Goal: Information Seeking & Learning: Understand process/instructions

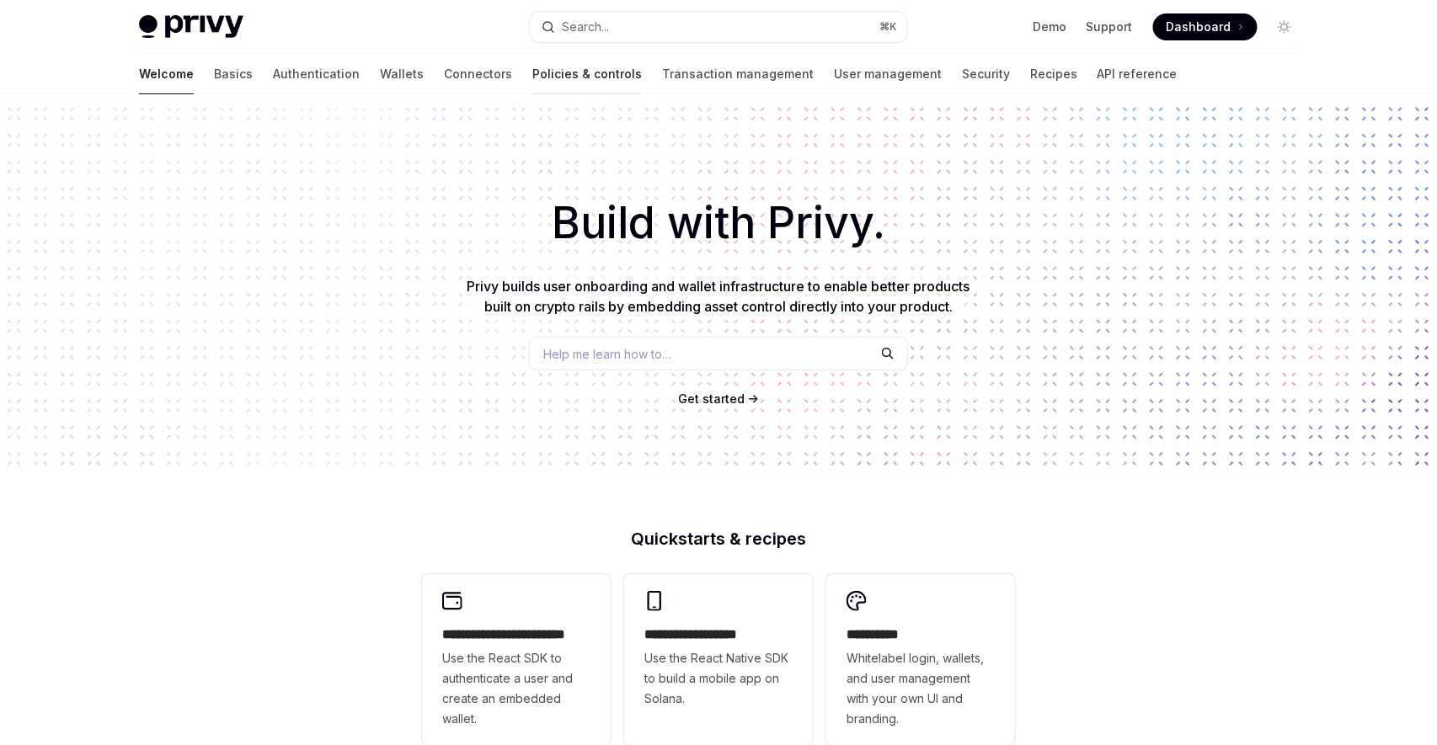
click at [532, 76] on link "Policies & controls" at bounding box center [586, 74] width 109 height 40
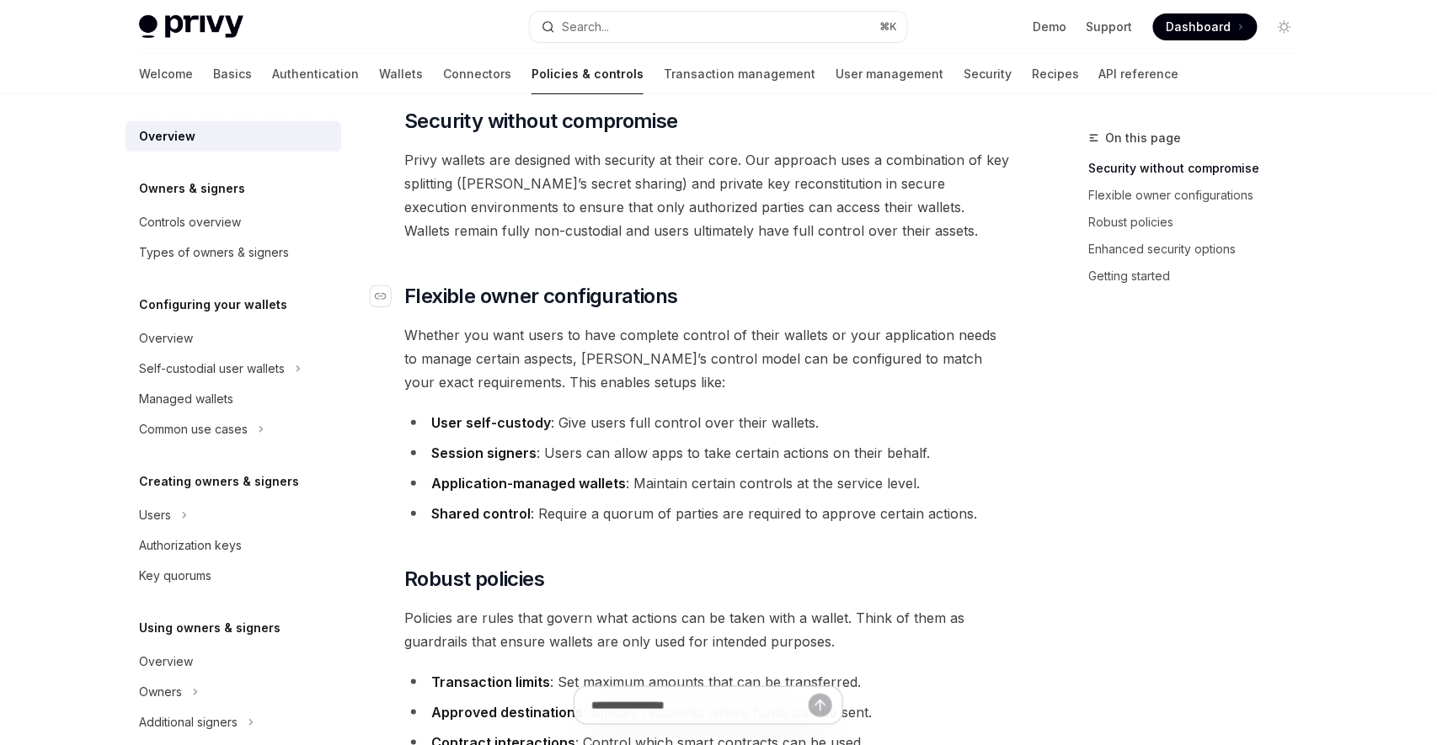
scroll to position [253, 0]
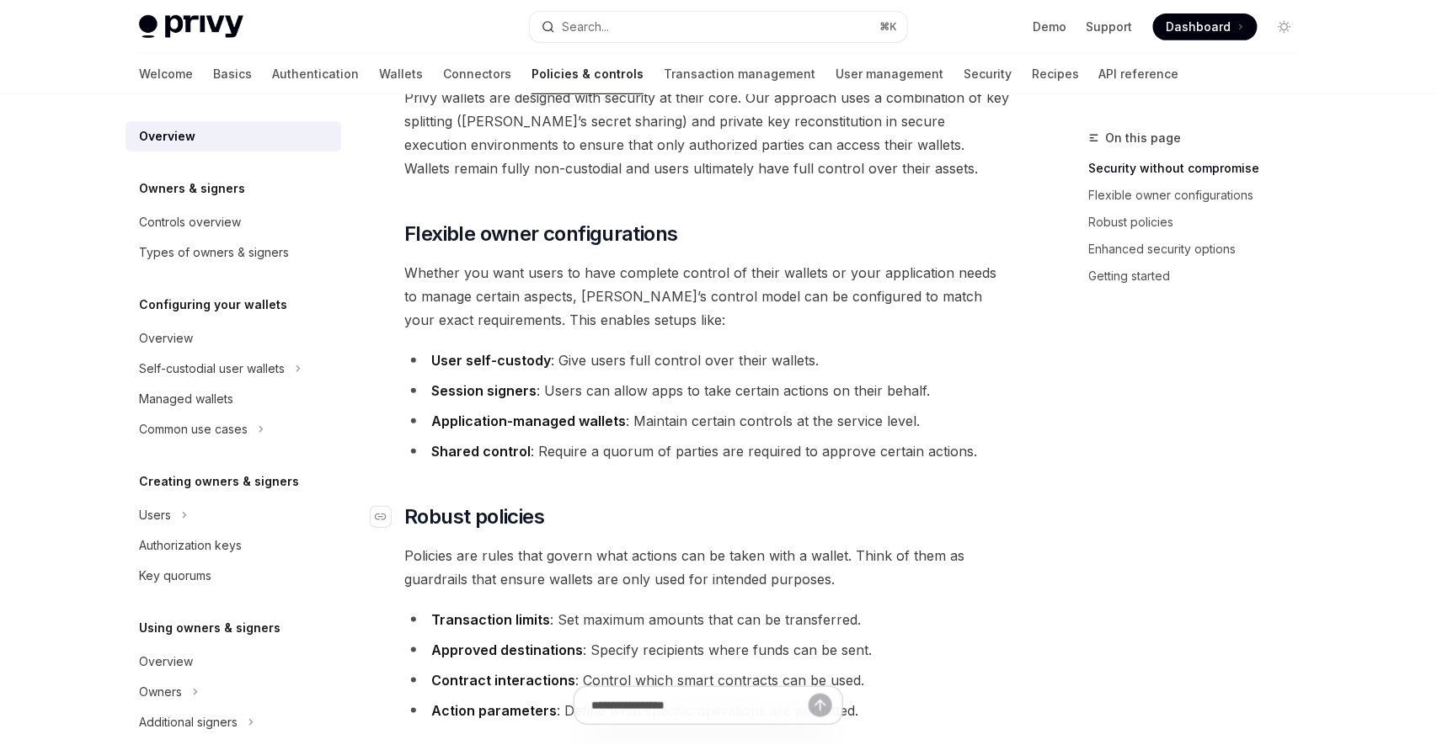
click at [840, 512] on h2 "​ Robust policies" at bounding box center [707, 517] width 607 height 27
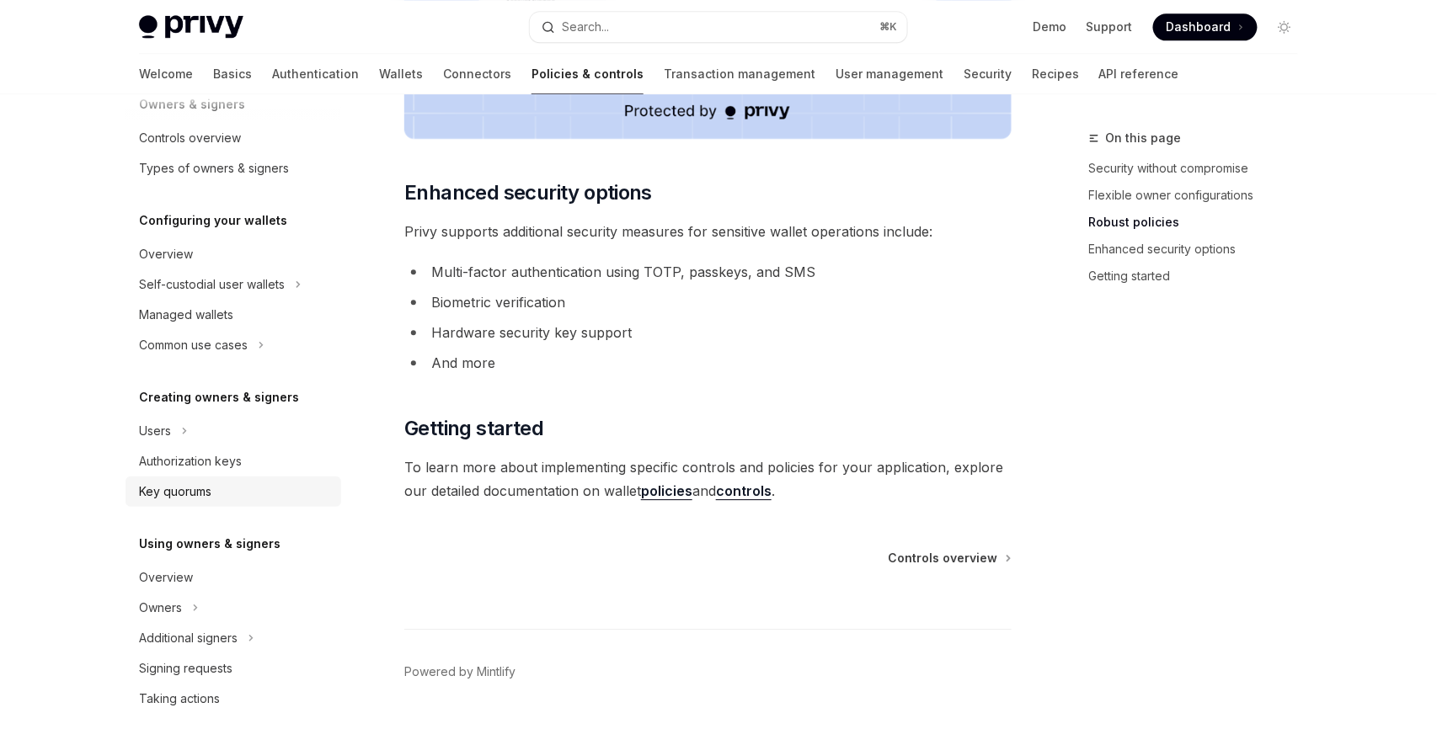
scroll to position [0, 0]
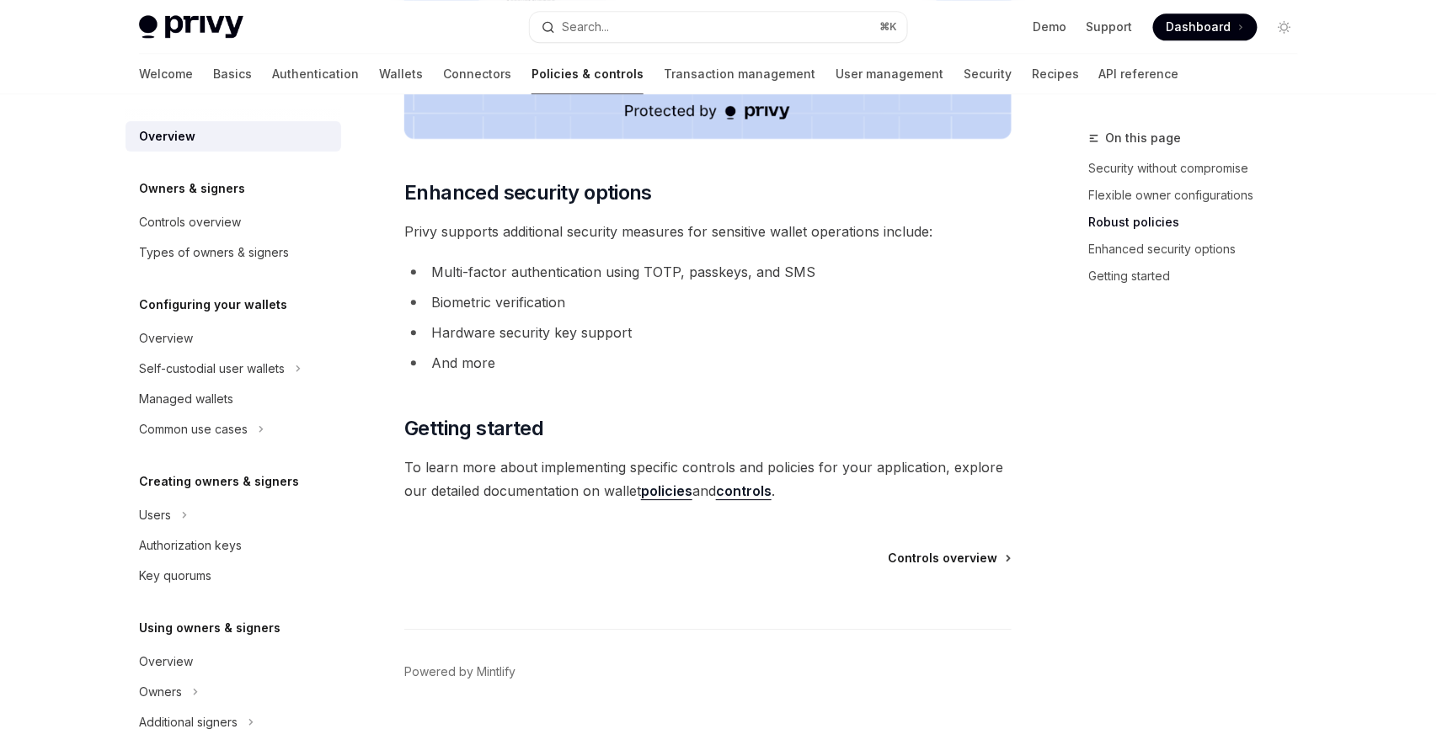
click at [921, 554] on span "Controls overview" at bounding box center [942, 558] width 109 height 17
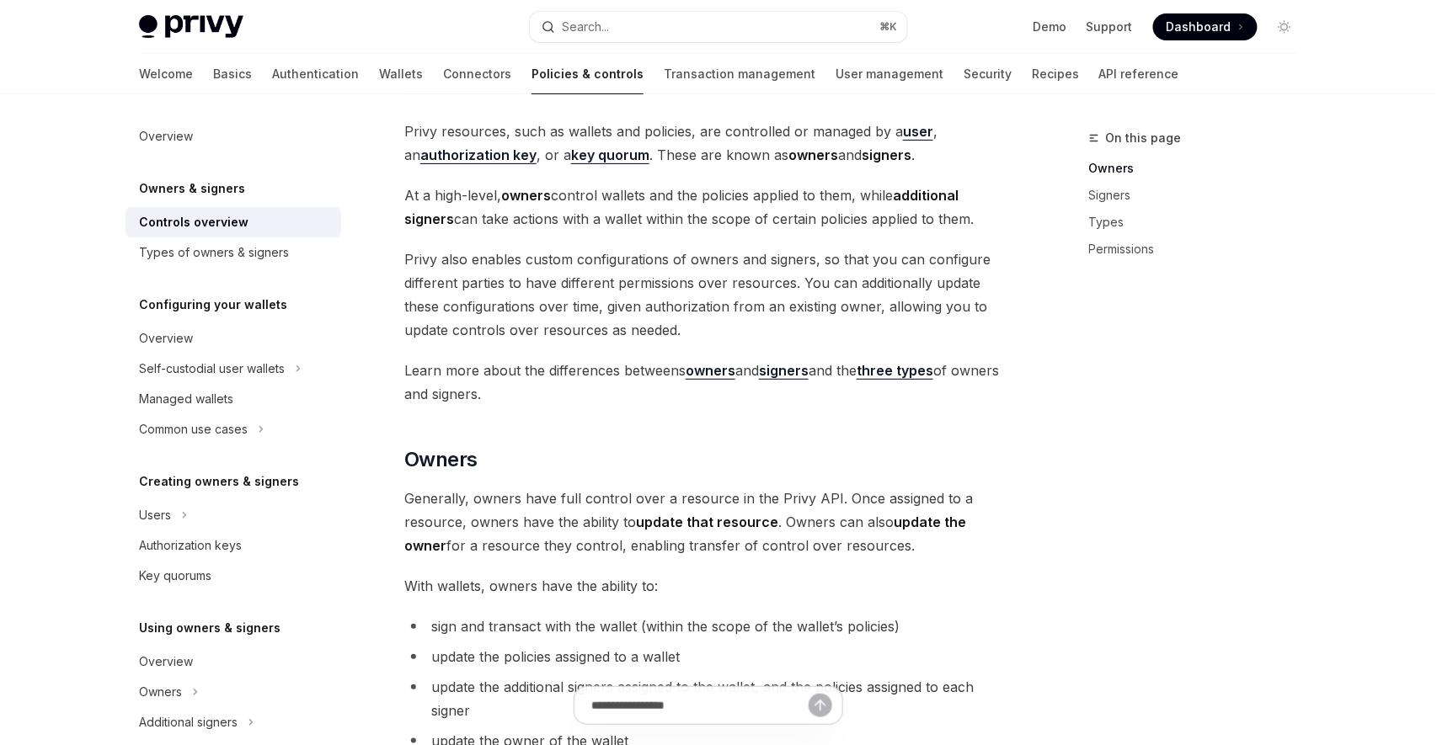
scroll to position [211, 0]
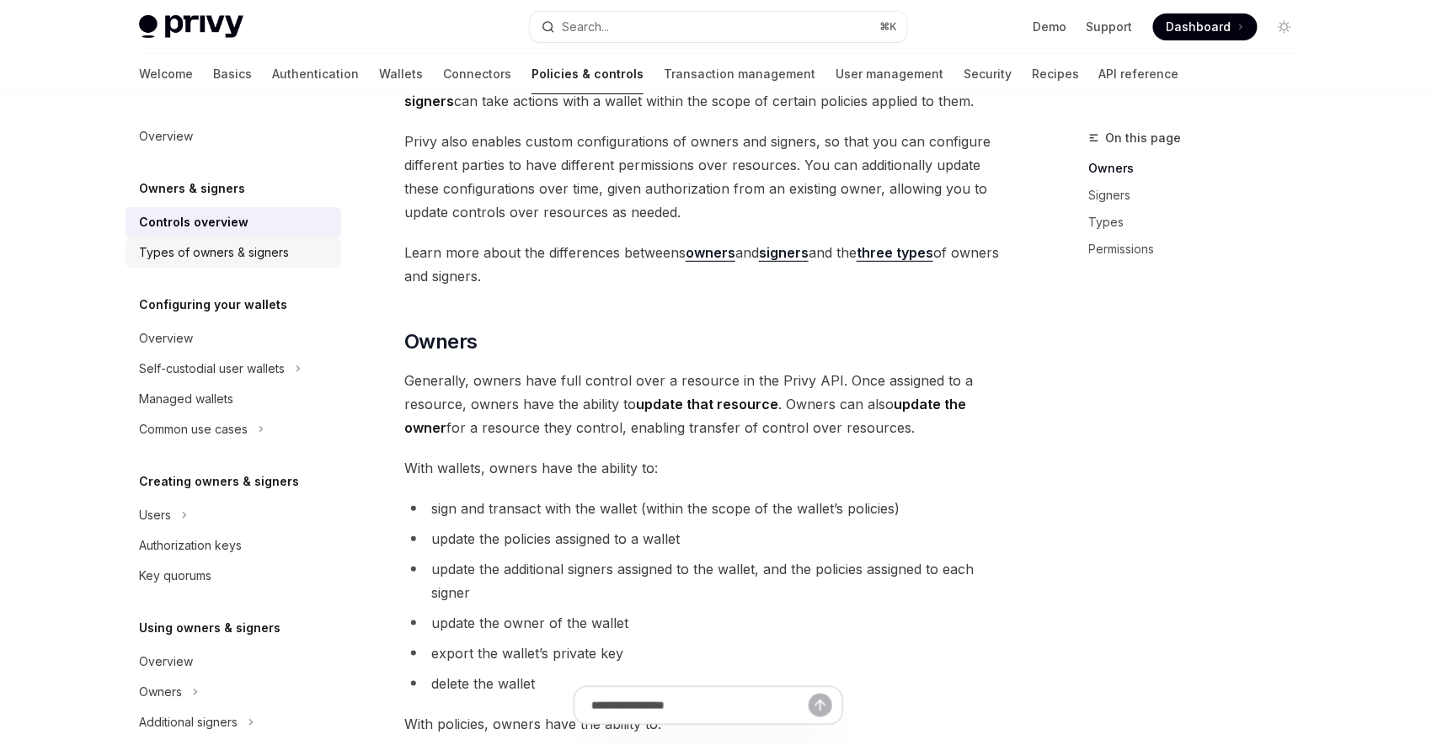
click at [286, 259] on div "Types of owners & signers" at bounding box center [235, 253] width 192 height 20
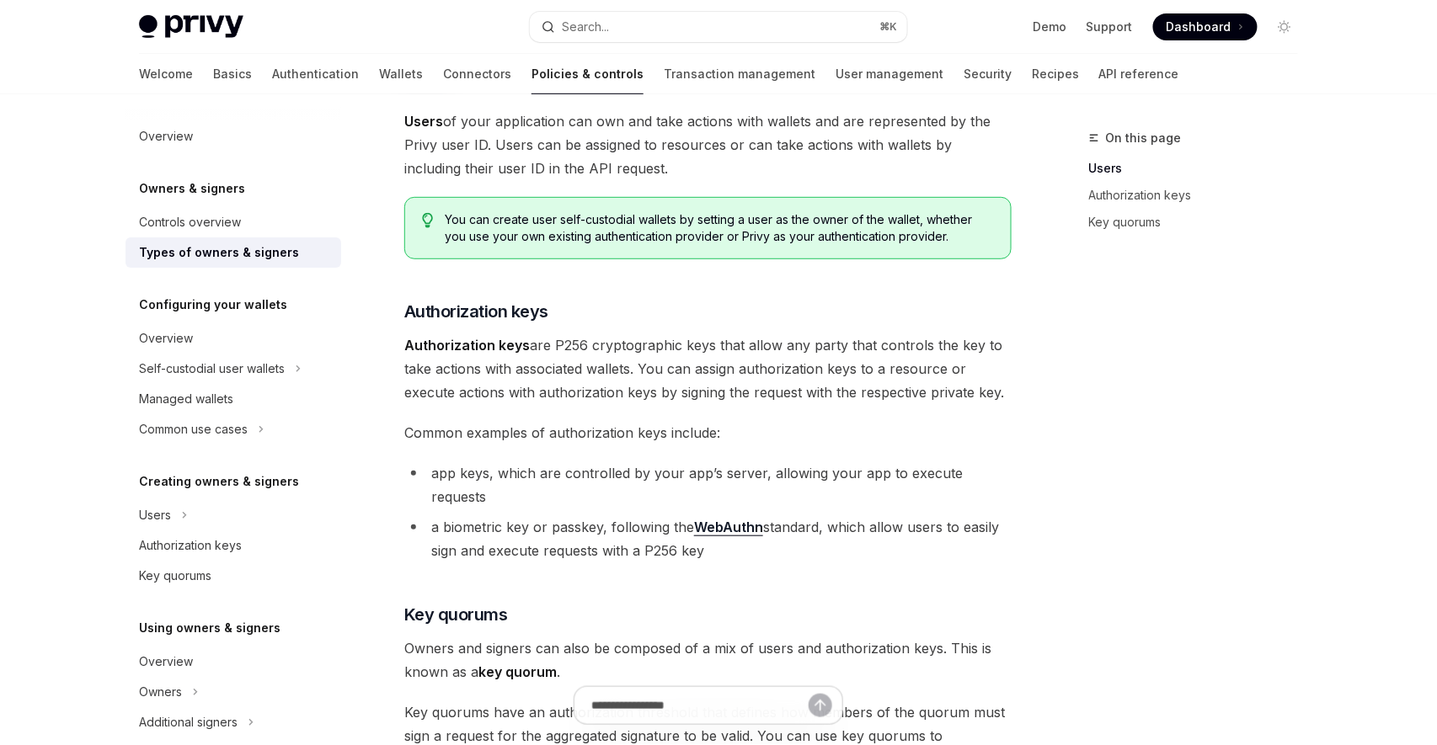
scroll to position [259, 0]
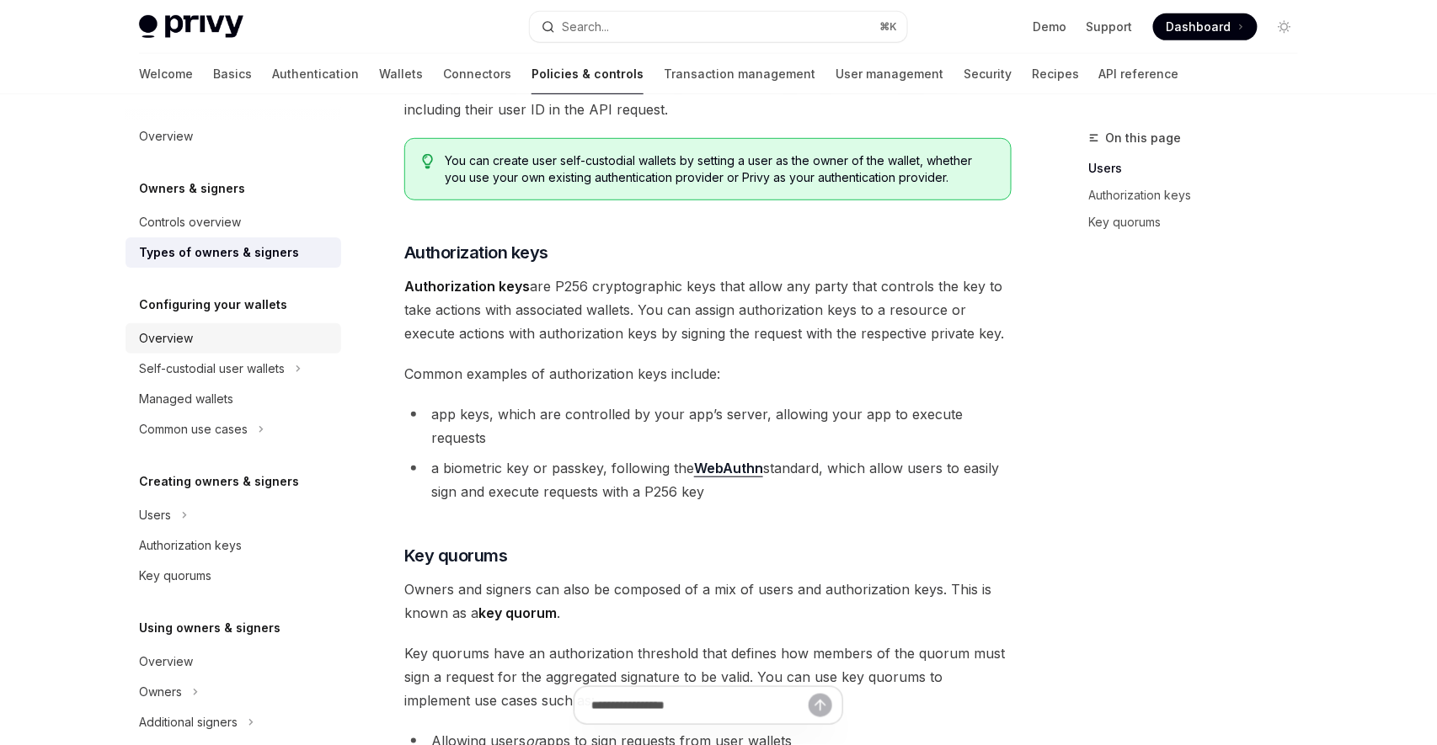
click at [190, 350] on link "Overview" at bounding box center [233, 338] width 216 height 30
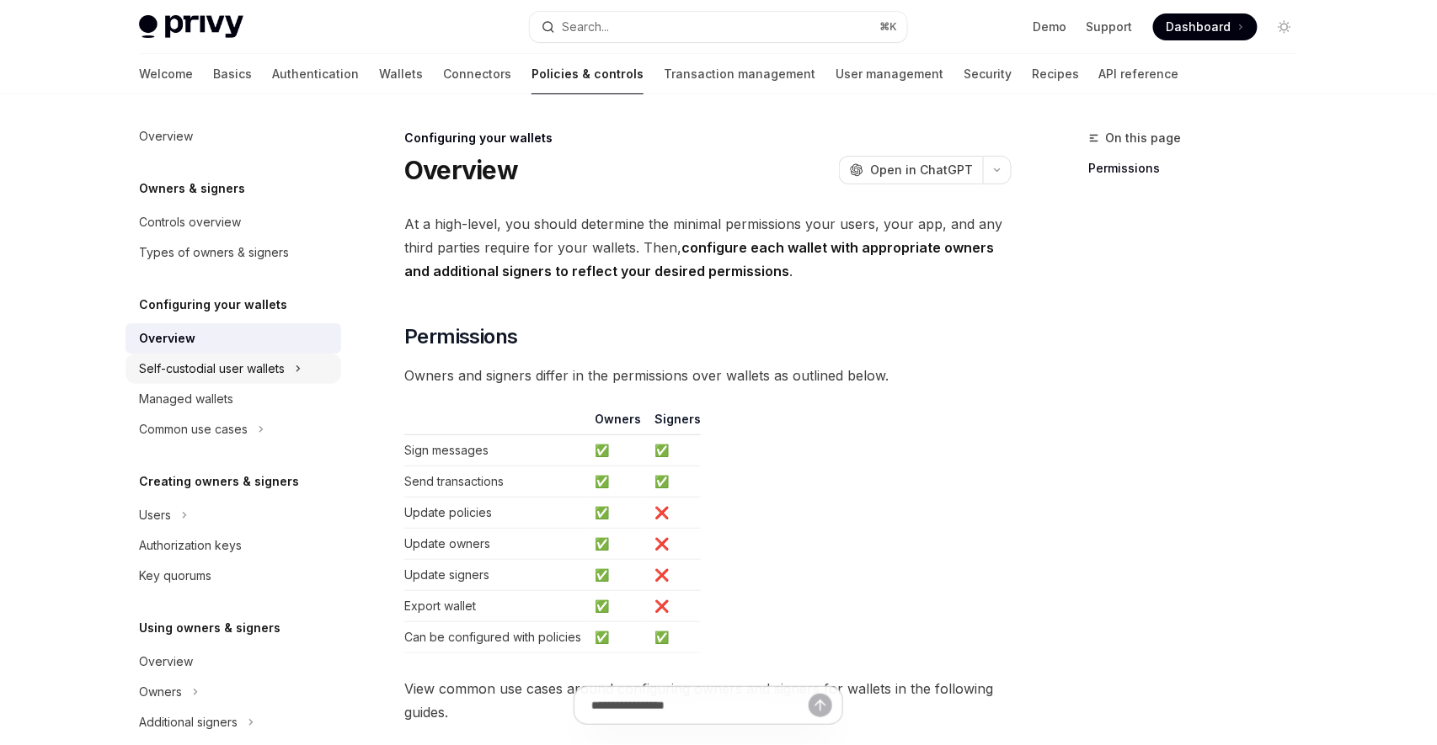
click at [279, 377] on div "Self-custodial user wallets" at bounding box center [212, 369] width 146 height 20
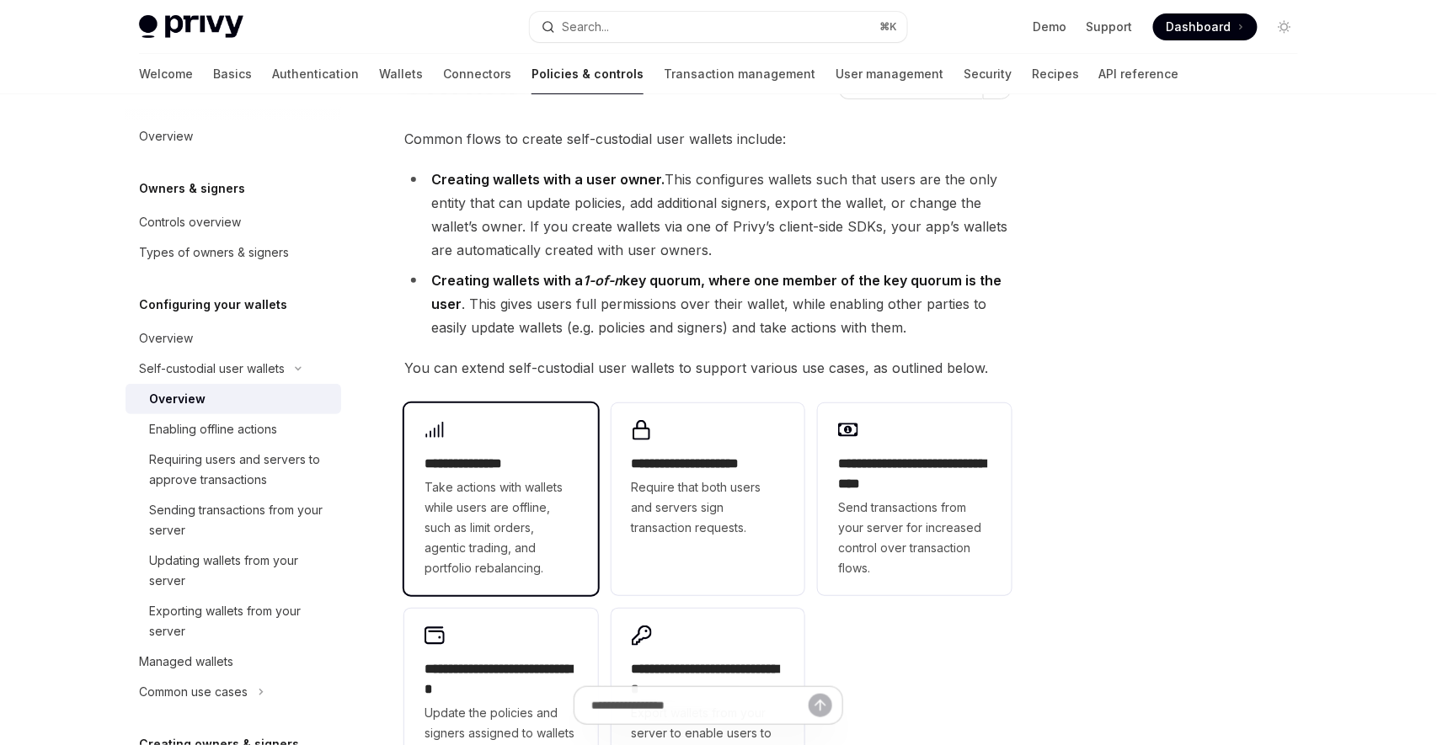
scroll to position [90, 0]
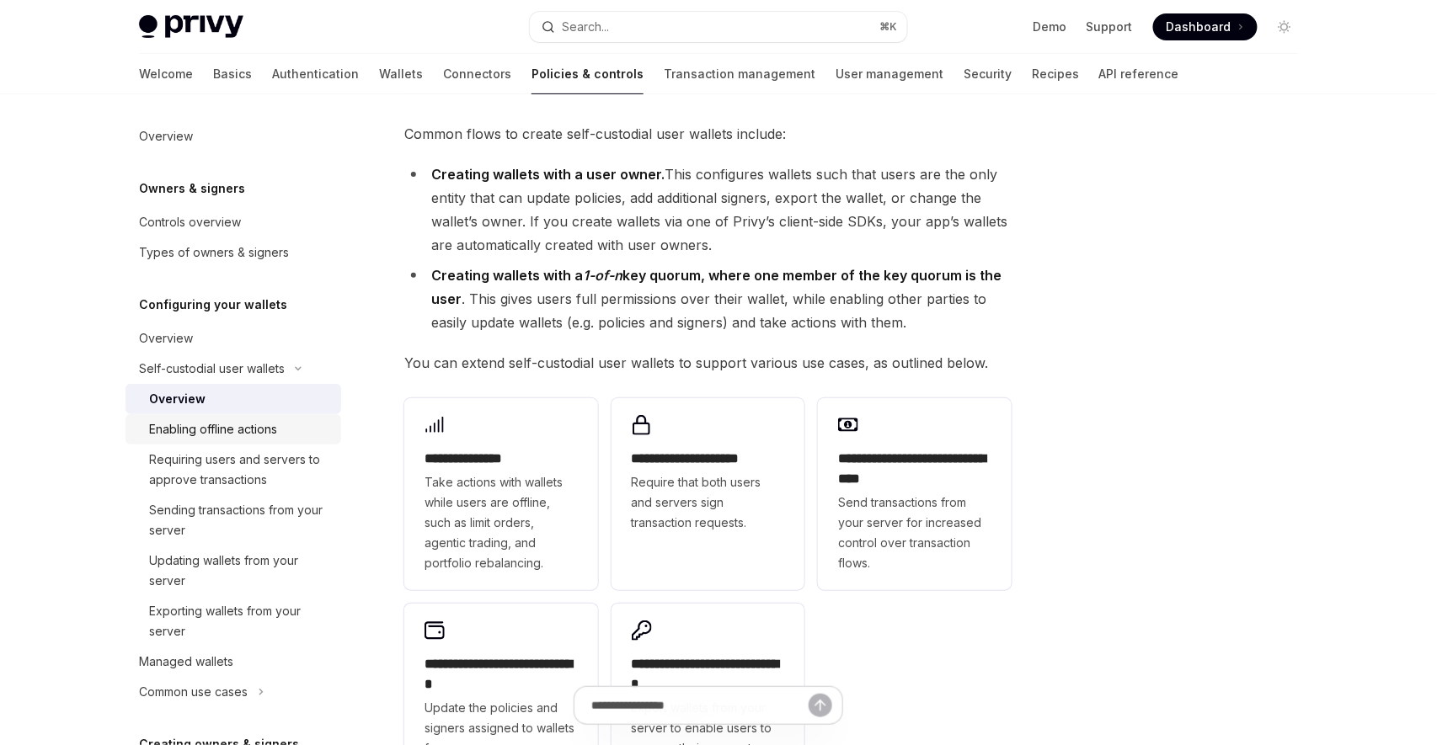
click at [269, 431] on div "Enabling offline actions" at bounding box center [213, 429] width 128 height 20
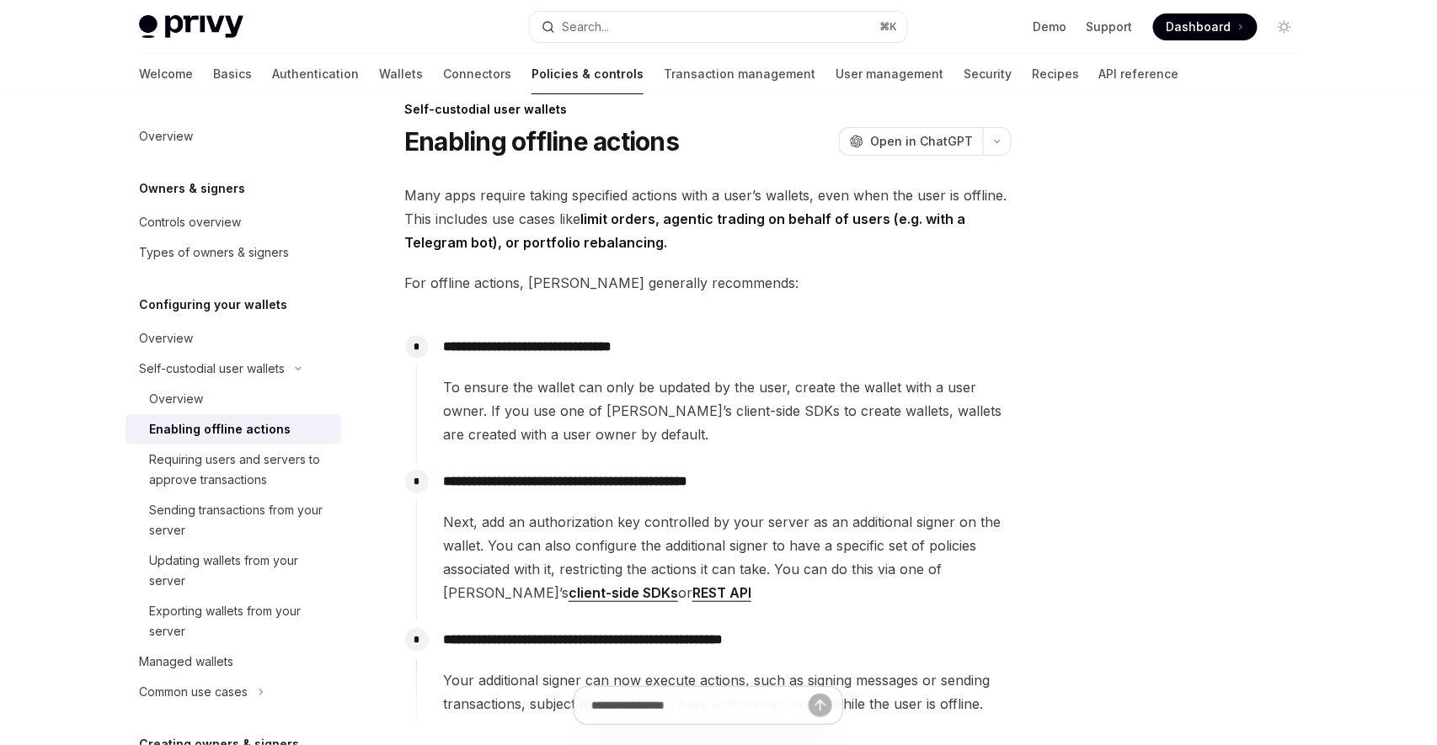
scroll to position [58, 0]
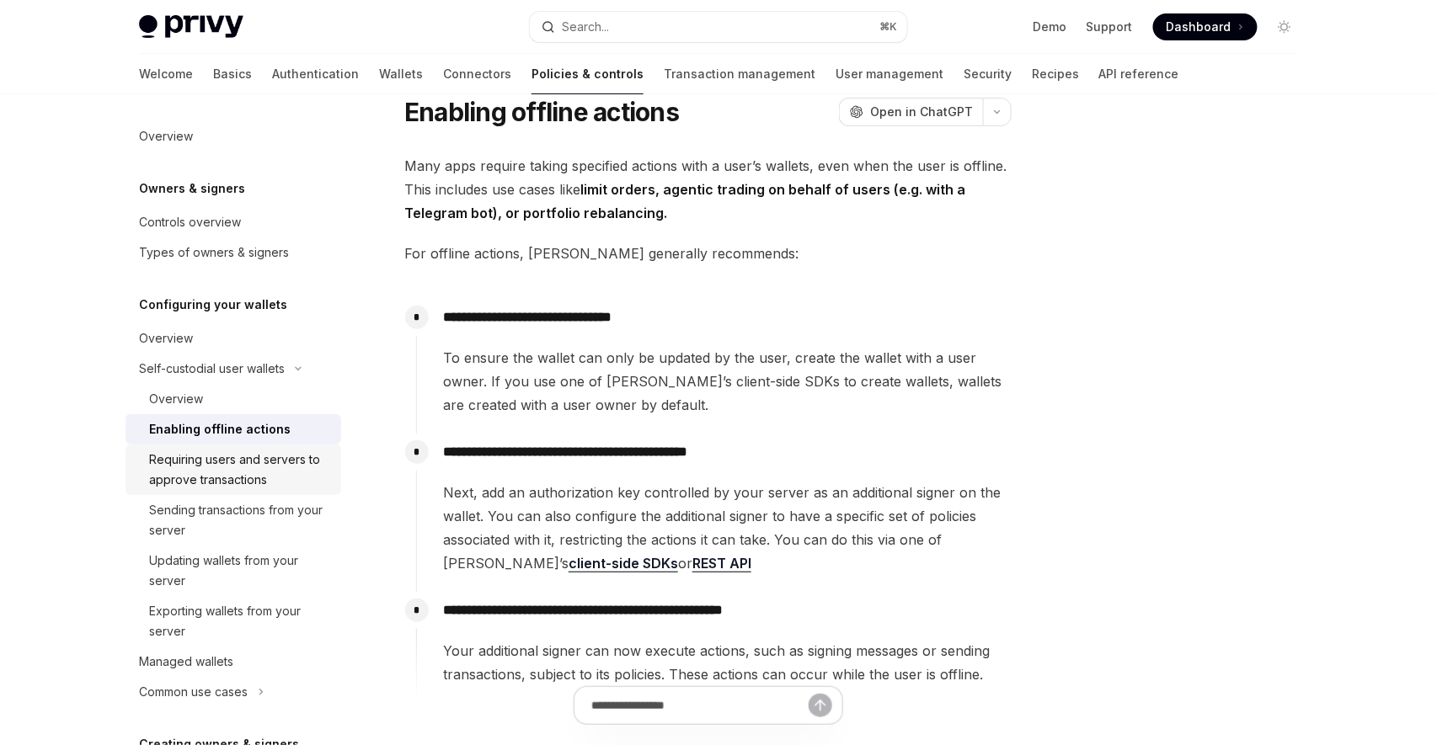
click at [260, 458] on div "Requiring users and servers to approve transactions" at bounding box center [240, 470] width 182 height 40
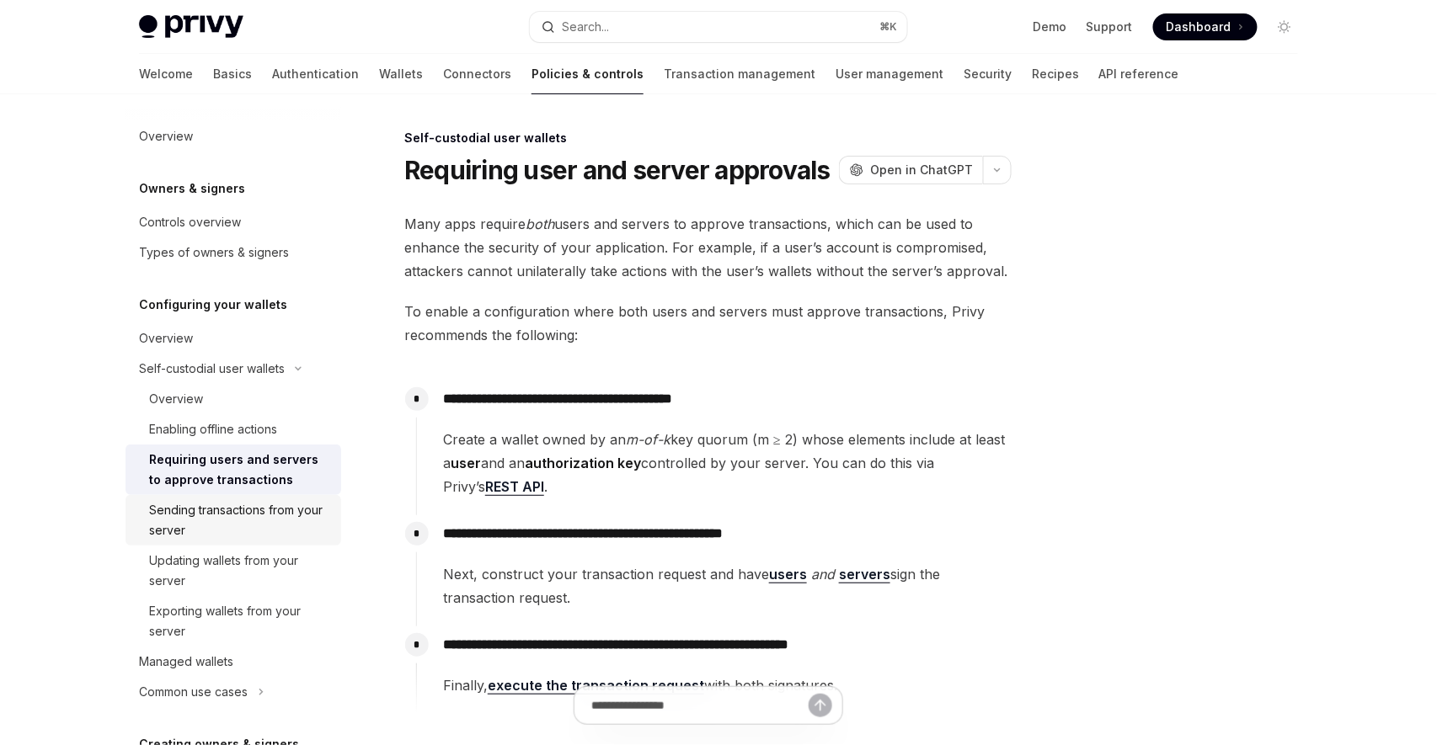
click at [289, 524] on div "Sending transactions from your server" at bounding box center [240, 520] width 182 height 40
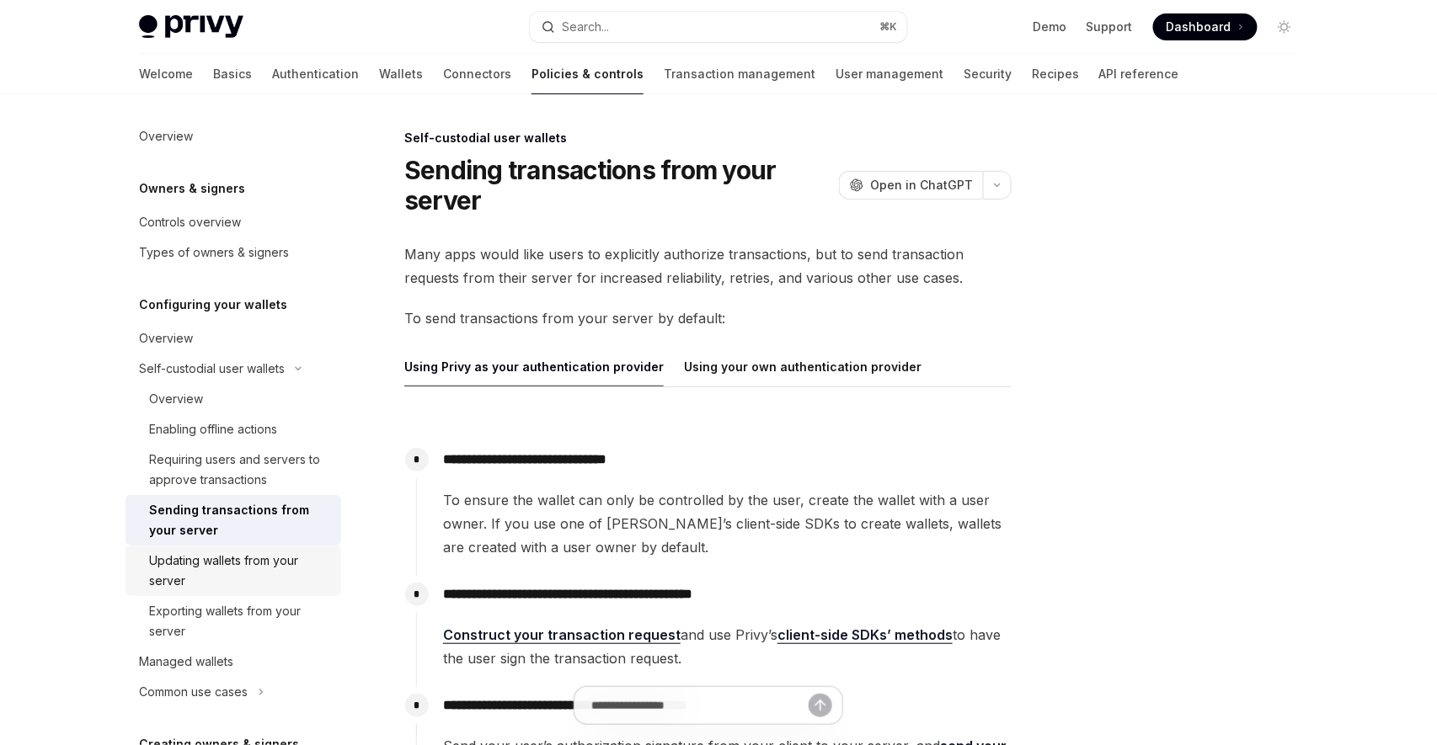
click at [243, 567] on div "Updating wallets from your server" at bounding box center [240, 571] width 182 height 40
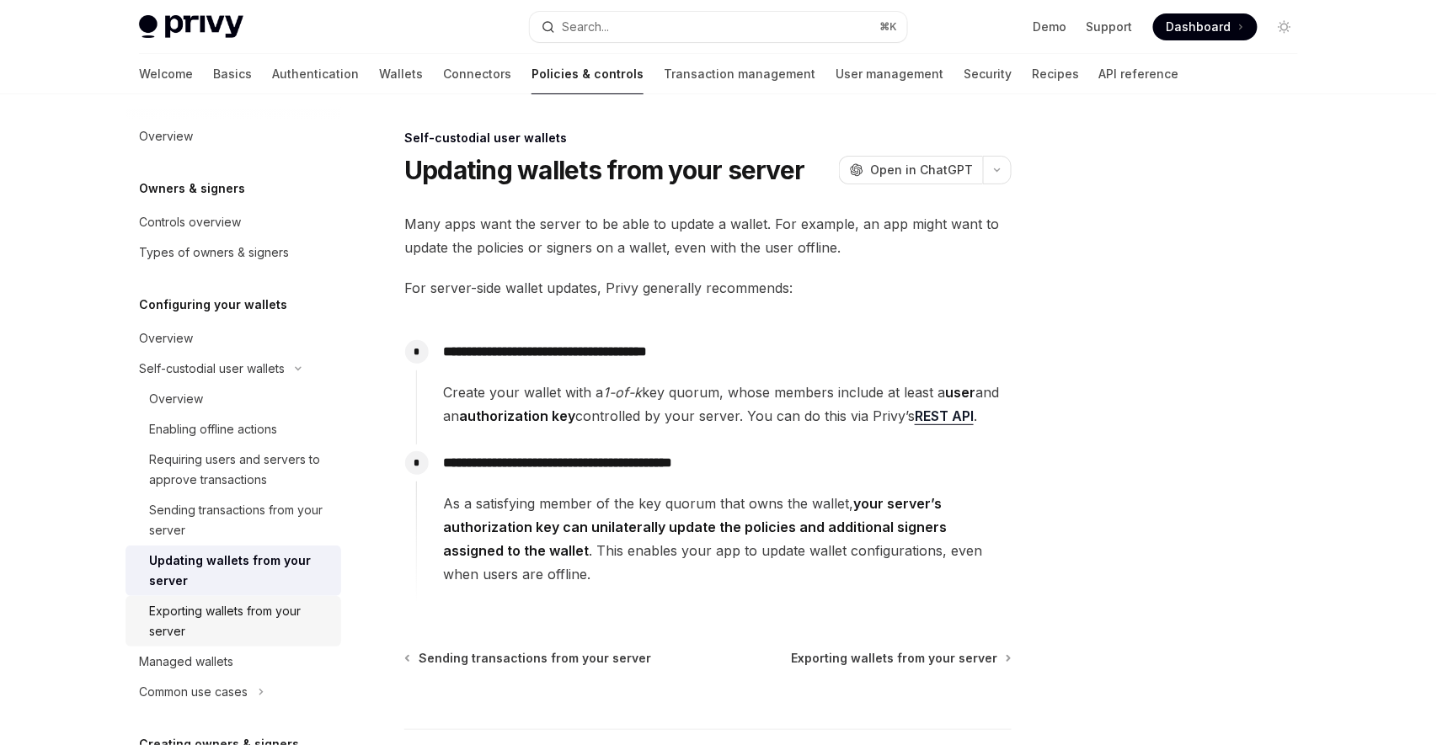
click at [275, 609] on div "Exporting wallets from your server" at bounding box center [240, 621] width 182 height 40
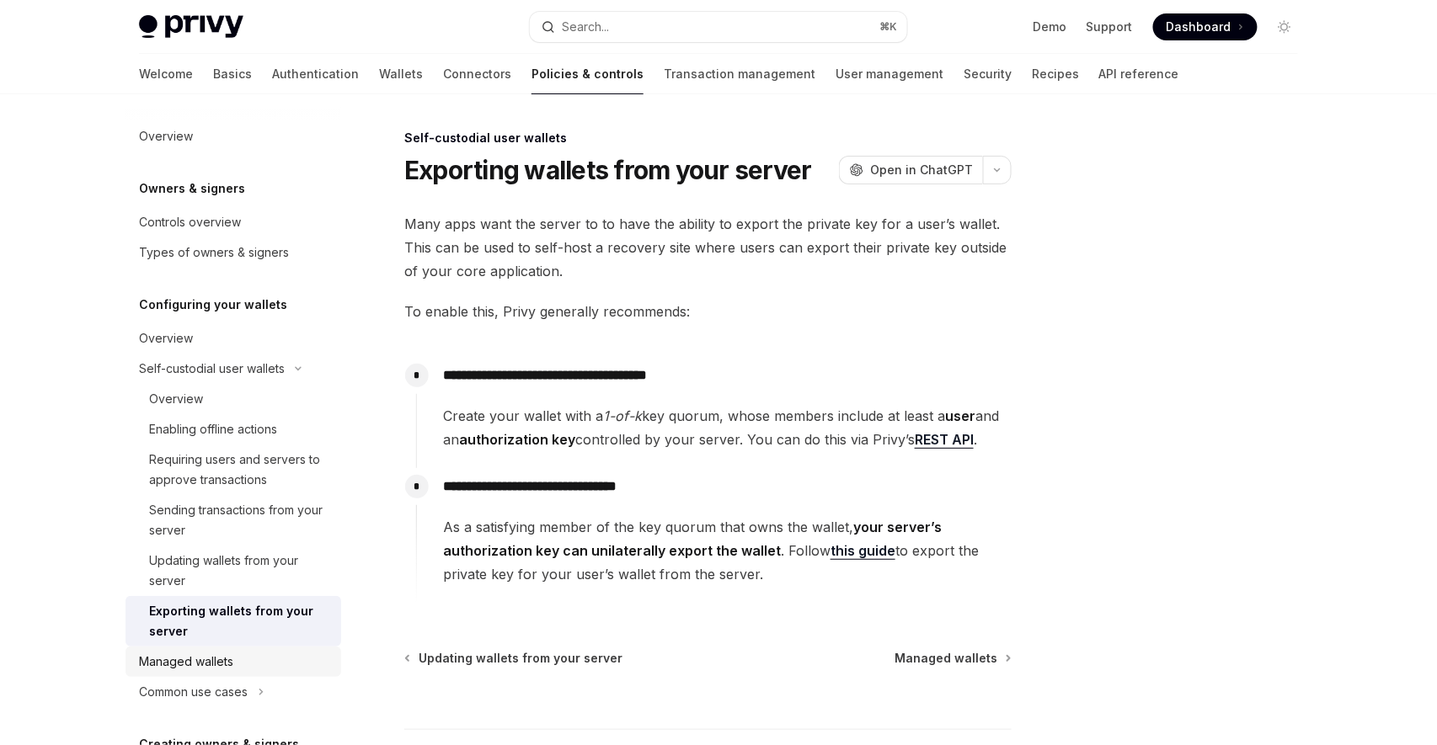
click at [259, 668] on div "Managed wallets" at bounding box center [235, 662] width 192 height 20
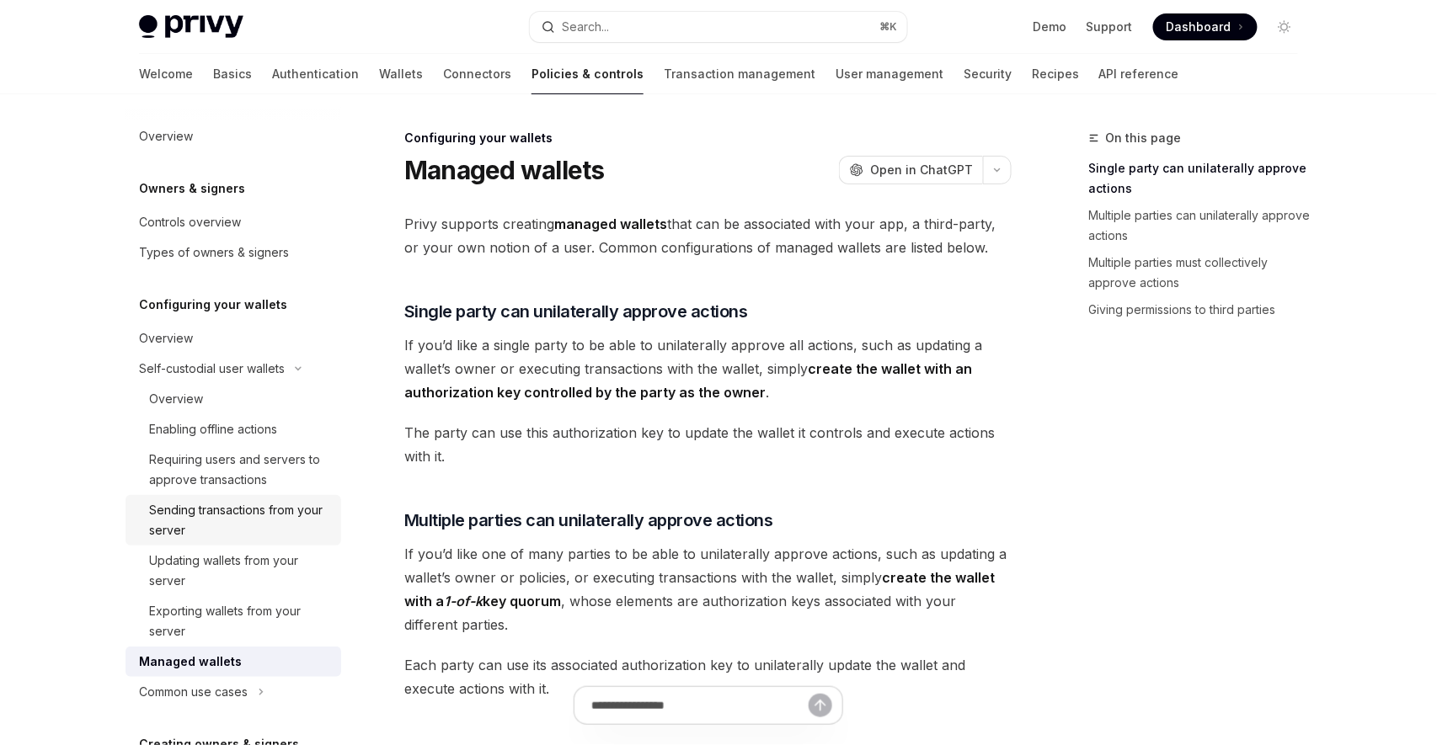
click at [300, 509] on div "Sending transactions from your server" at bounding box center [240, 520] width 182 height 40
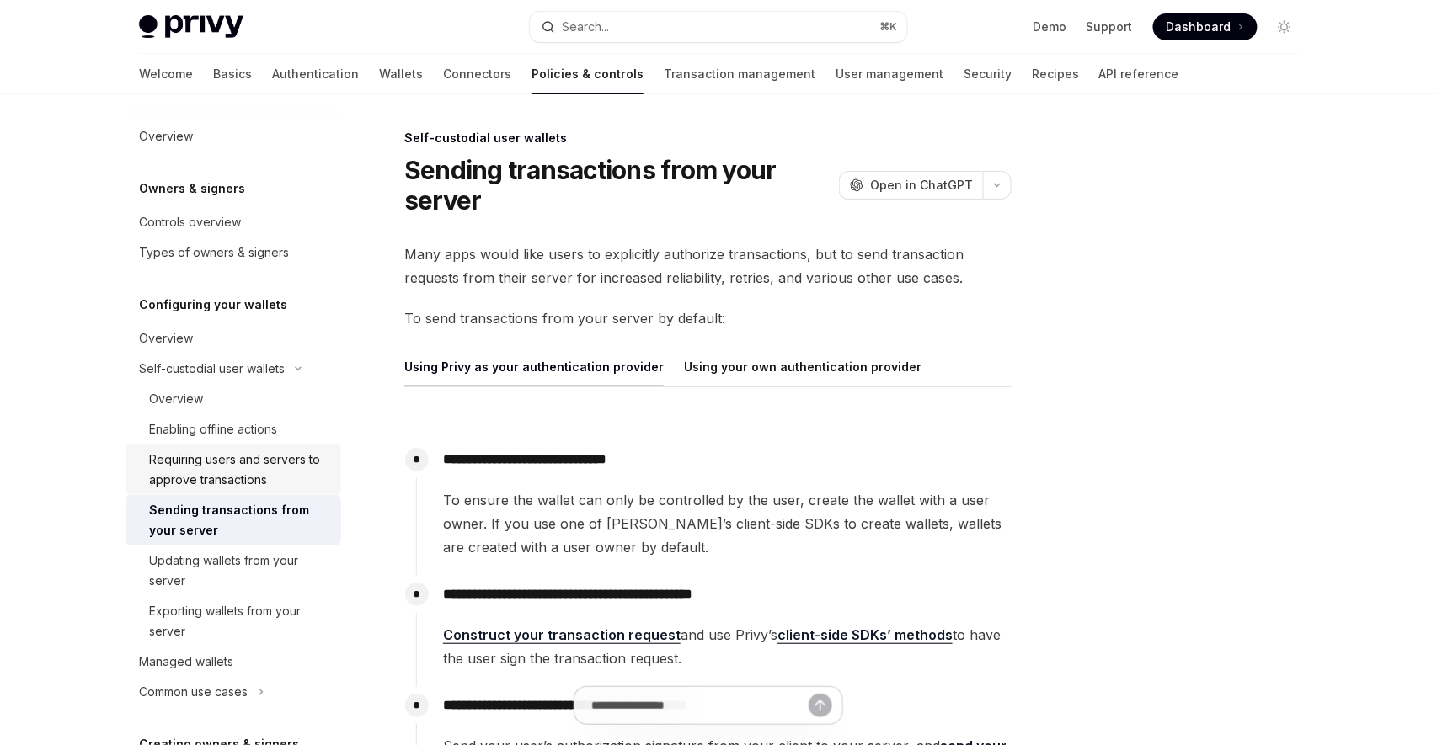
click at [284, 478] on div "Requiring users and servers to approve transactions" at bounding box center [240, 470] width 182 height 40
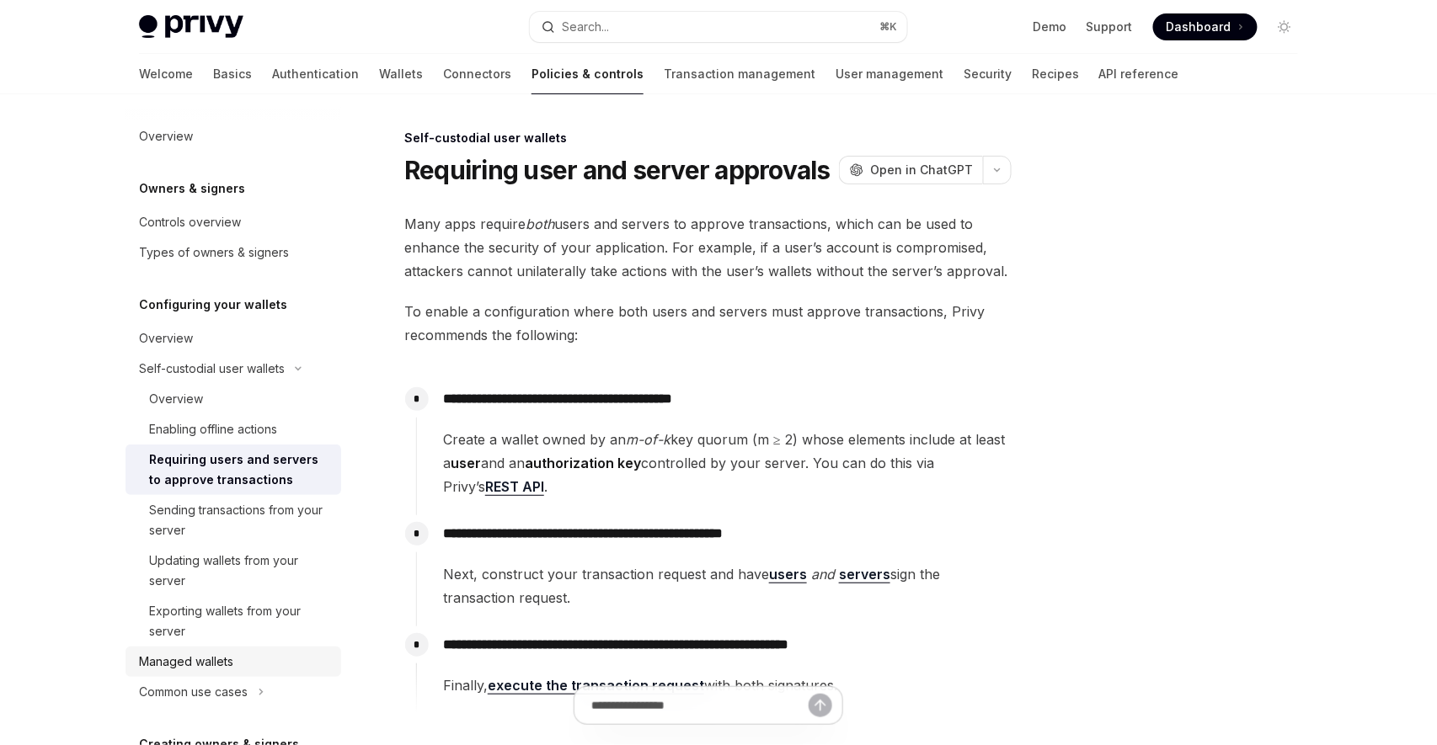
click at [269, 659] on div "Managed wallets" at bounding box center [235, 662] width 192 height 20
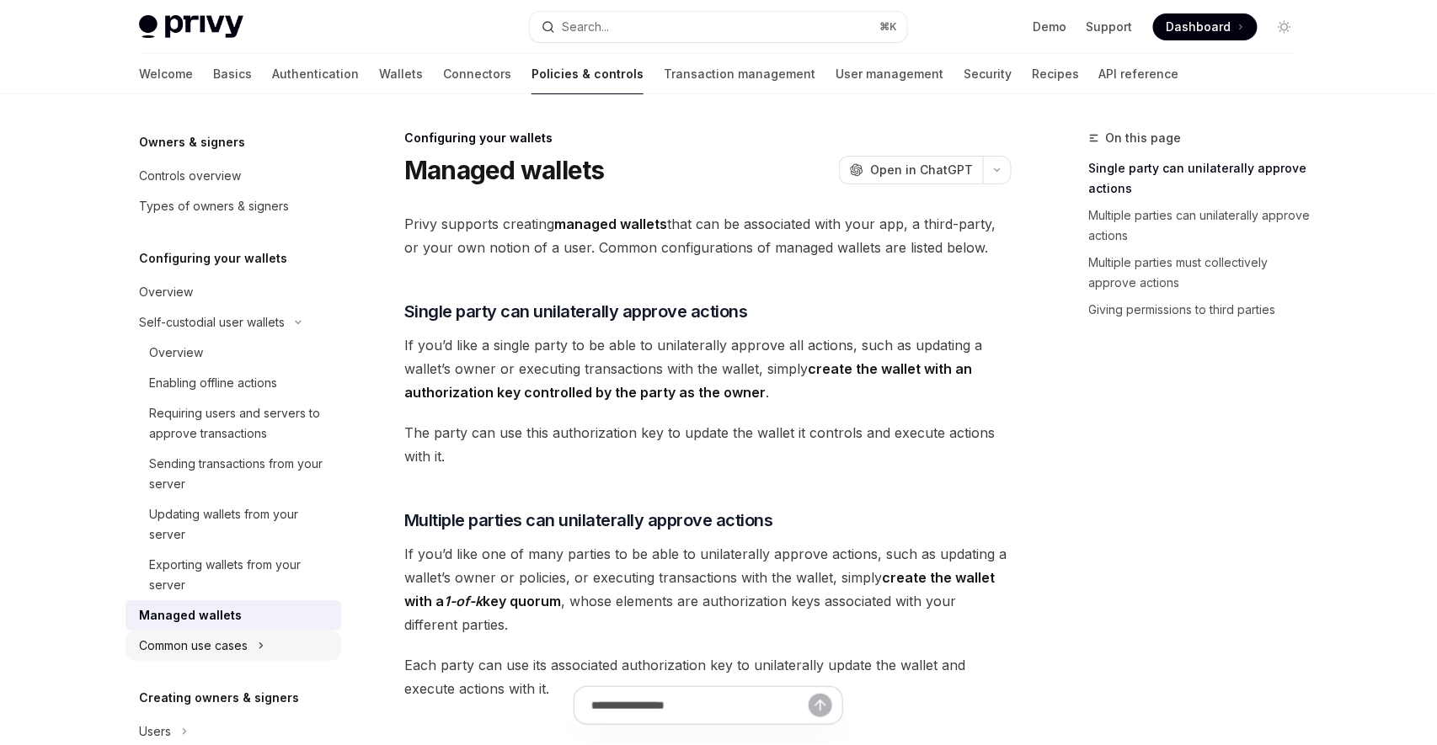
click at [261, 643] on icon at bounding box center [261, 645] width 3 height 5
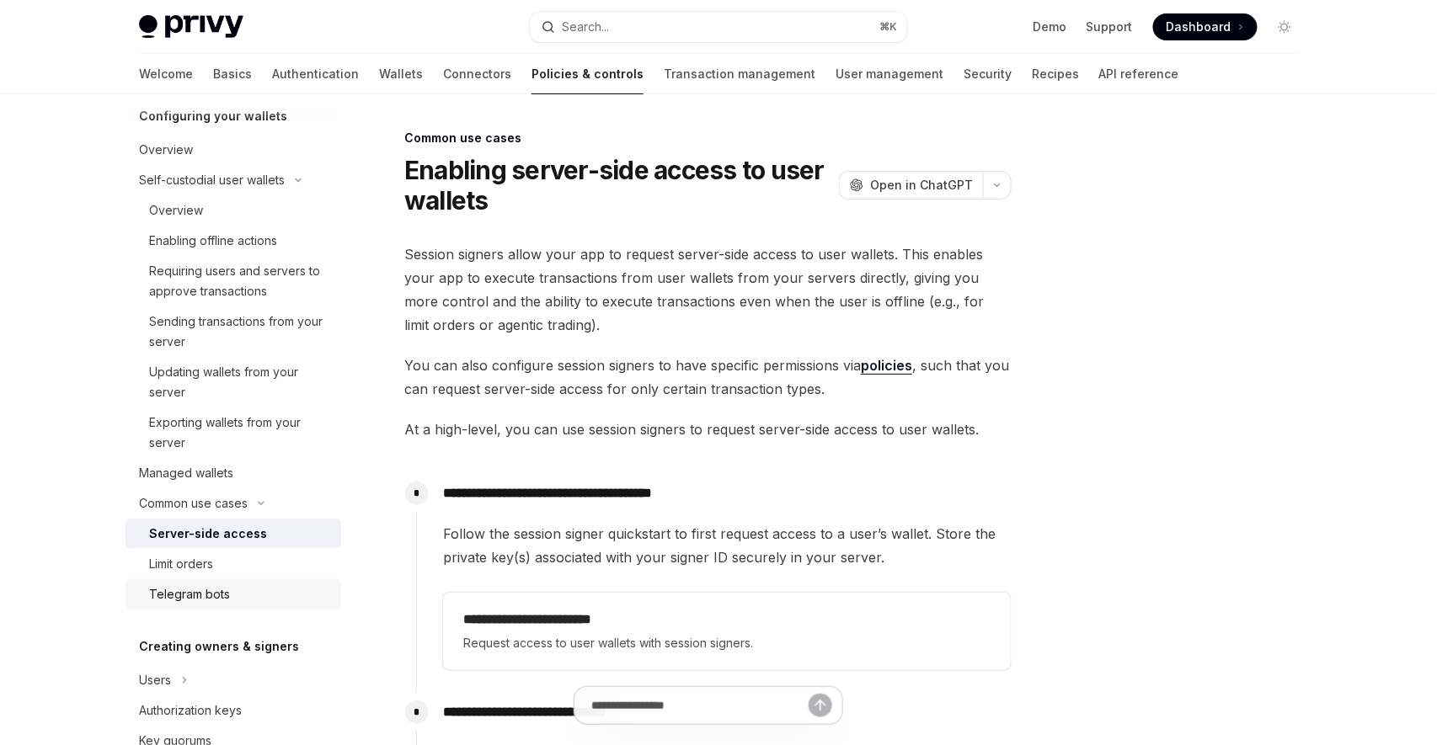
scroll to position [162, 0]
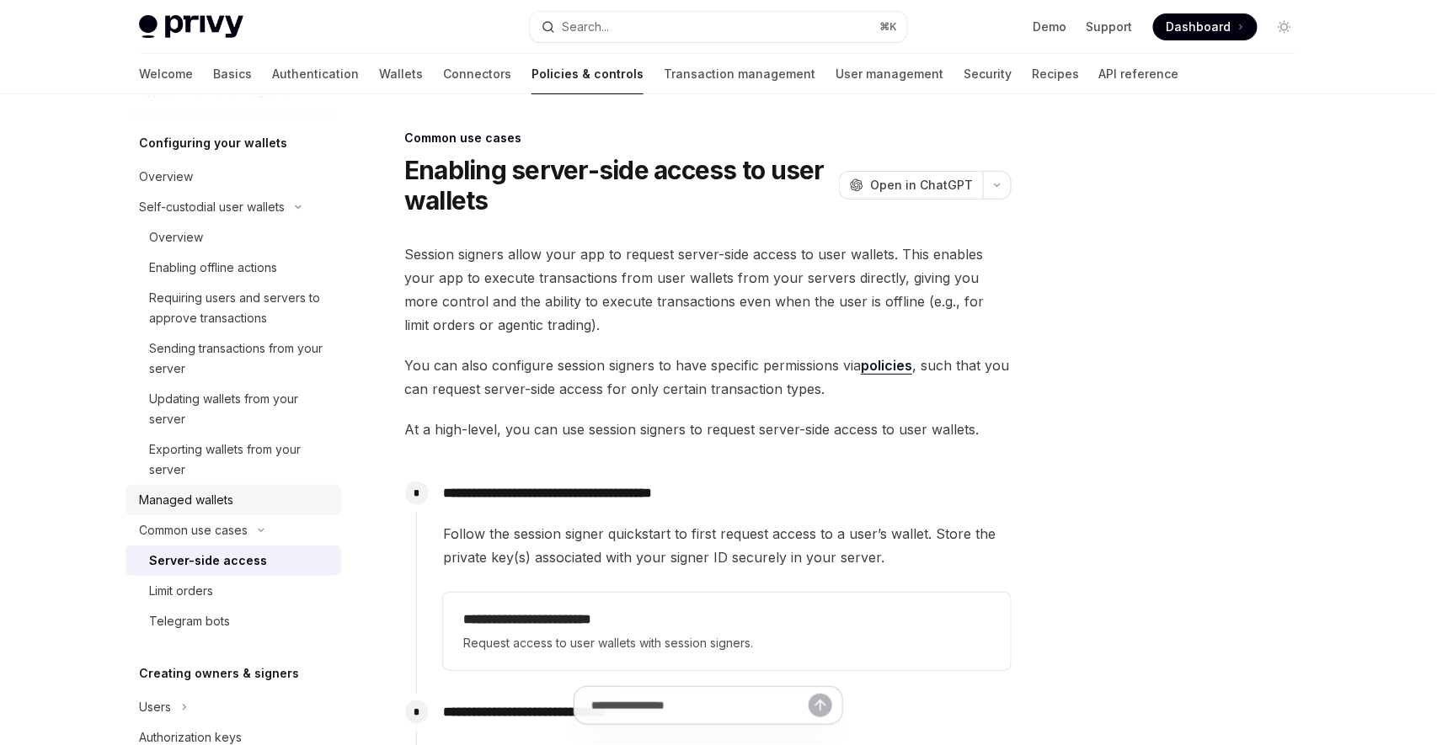
click at [241, 508] on div "Managed wallets" at bounding box center [235, 500] width 192 height 20
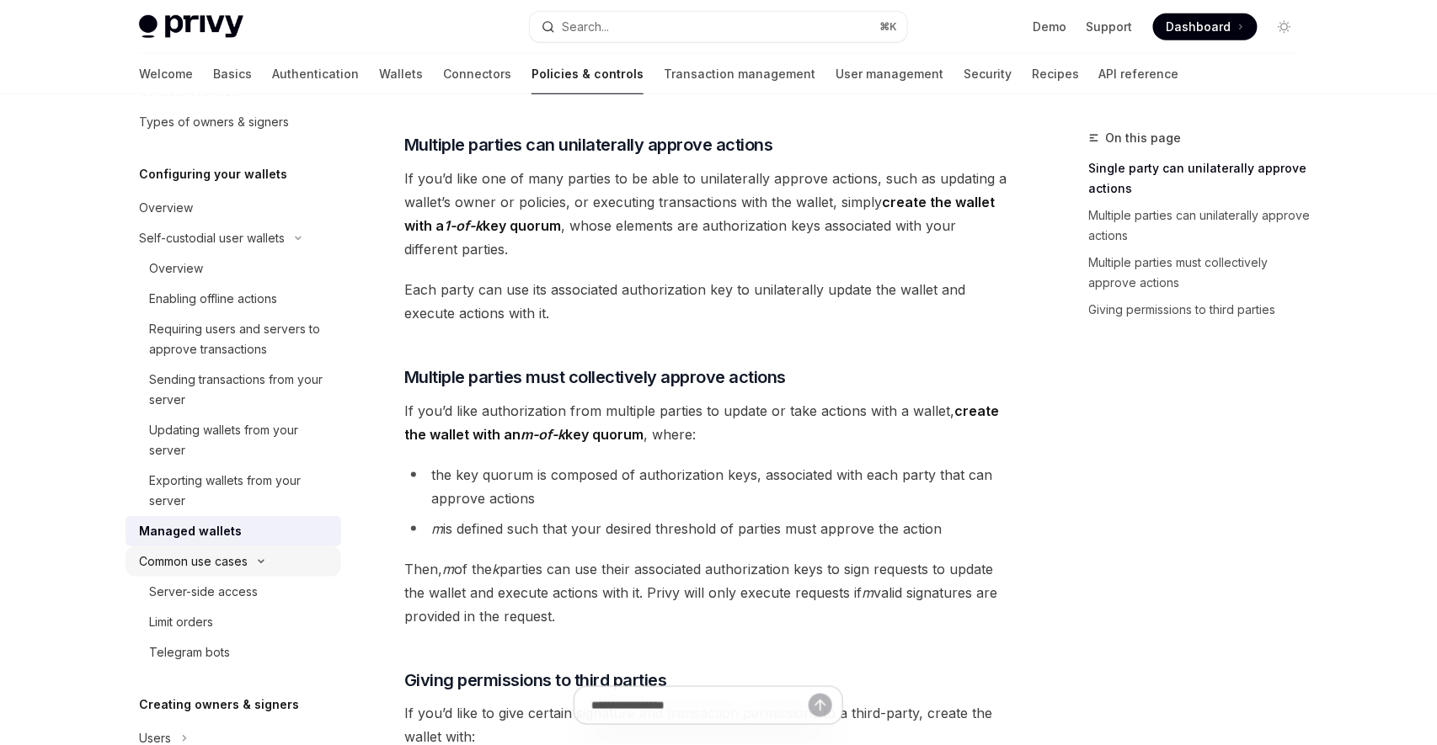
scroll to position [125, 0]
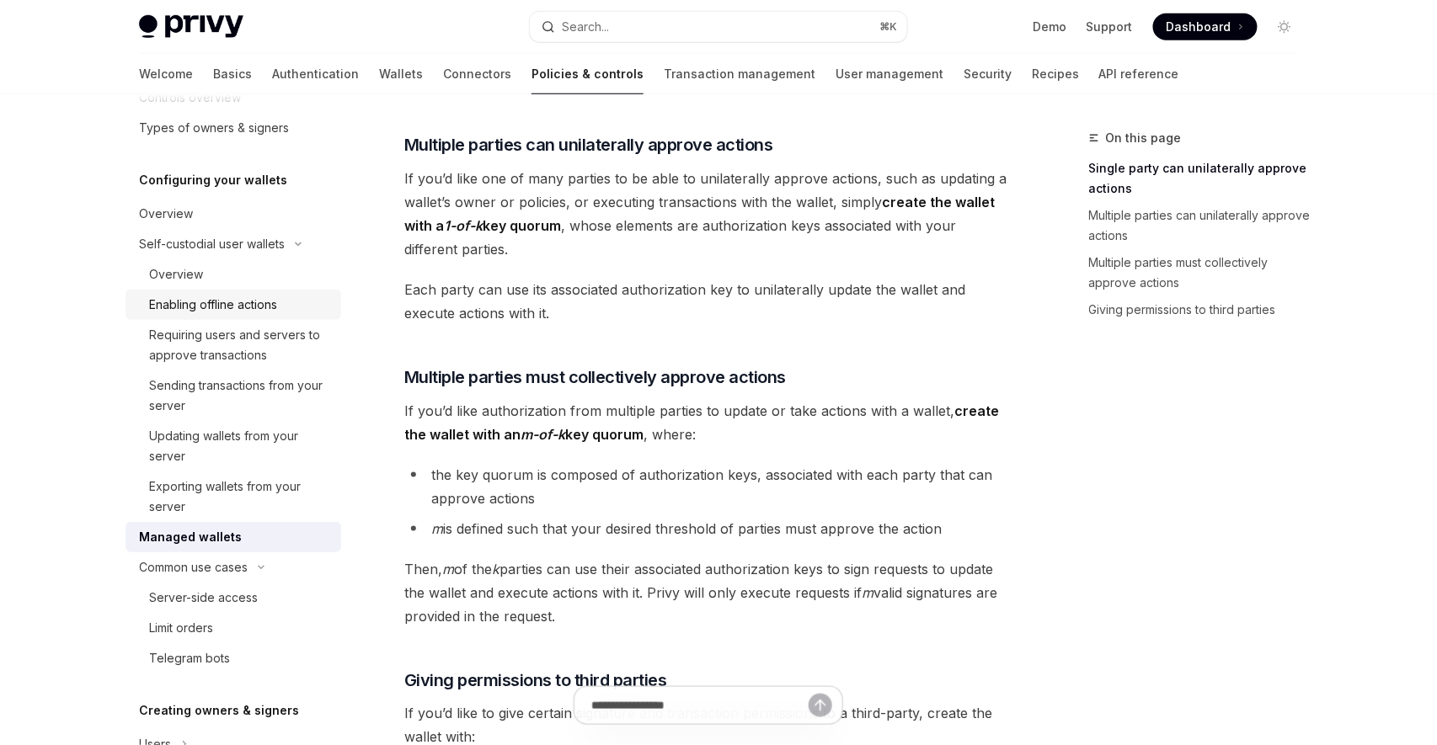
click at [267, 310] on div "Enabling offline actions" at bounding box center [213, 305] width 128 height 20
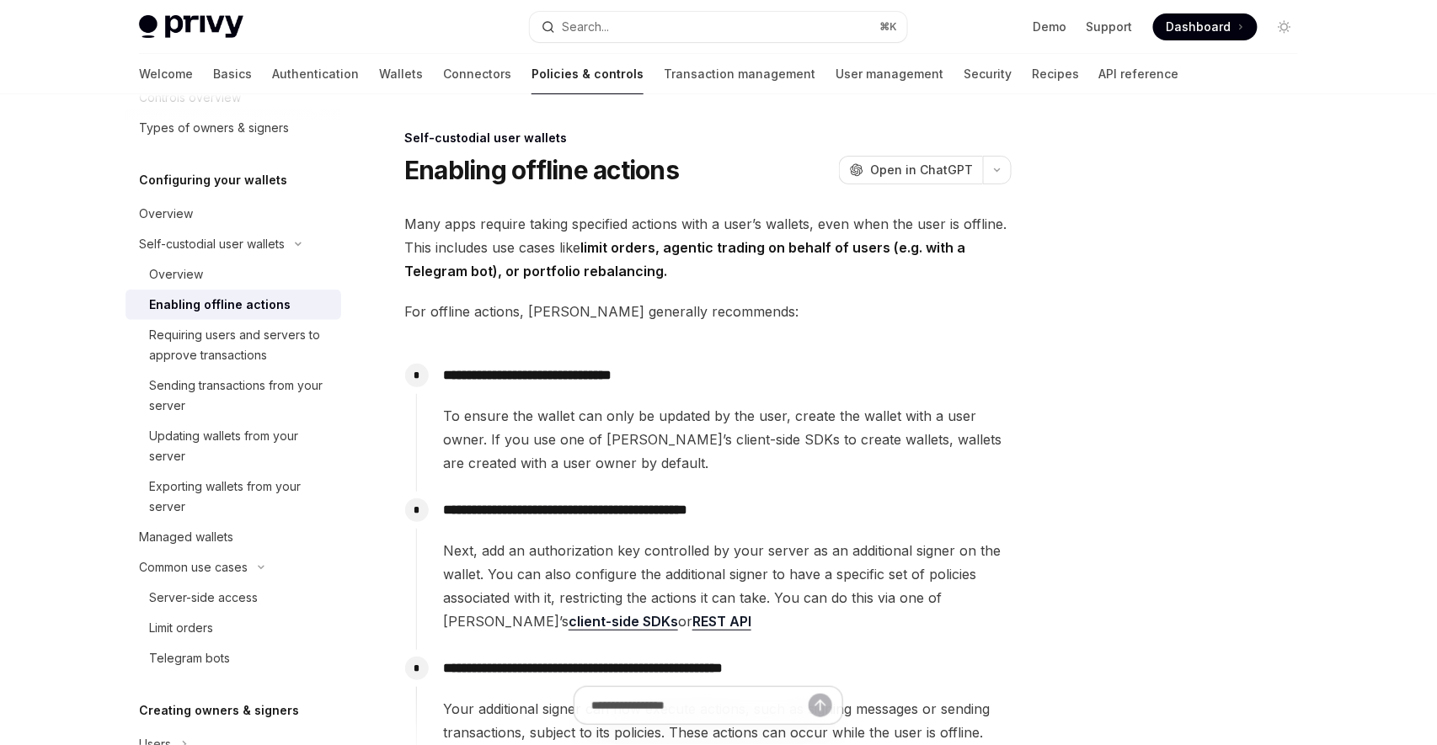
scroll to position [281, 0]
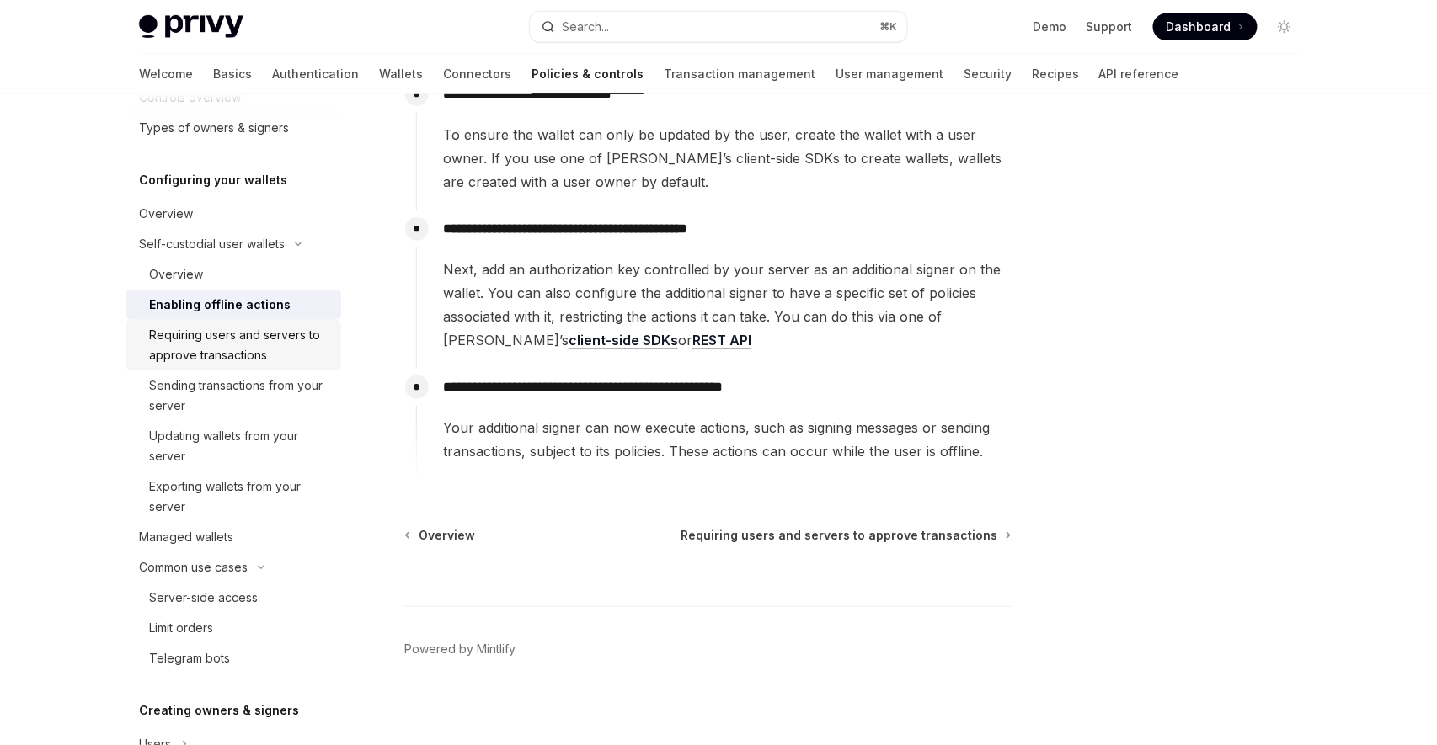
click at [240, 346] on div "Requiring users and servers to approve transactions" at bounding box center [240, 345] width 182 height 40
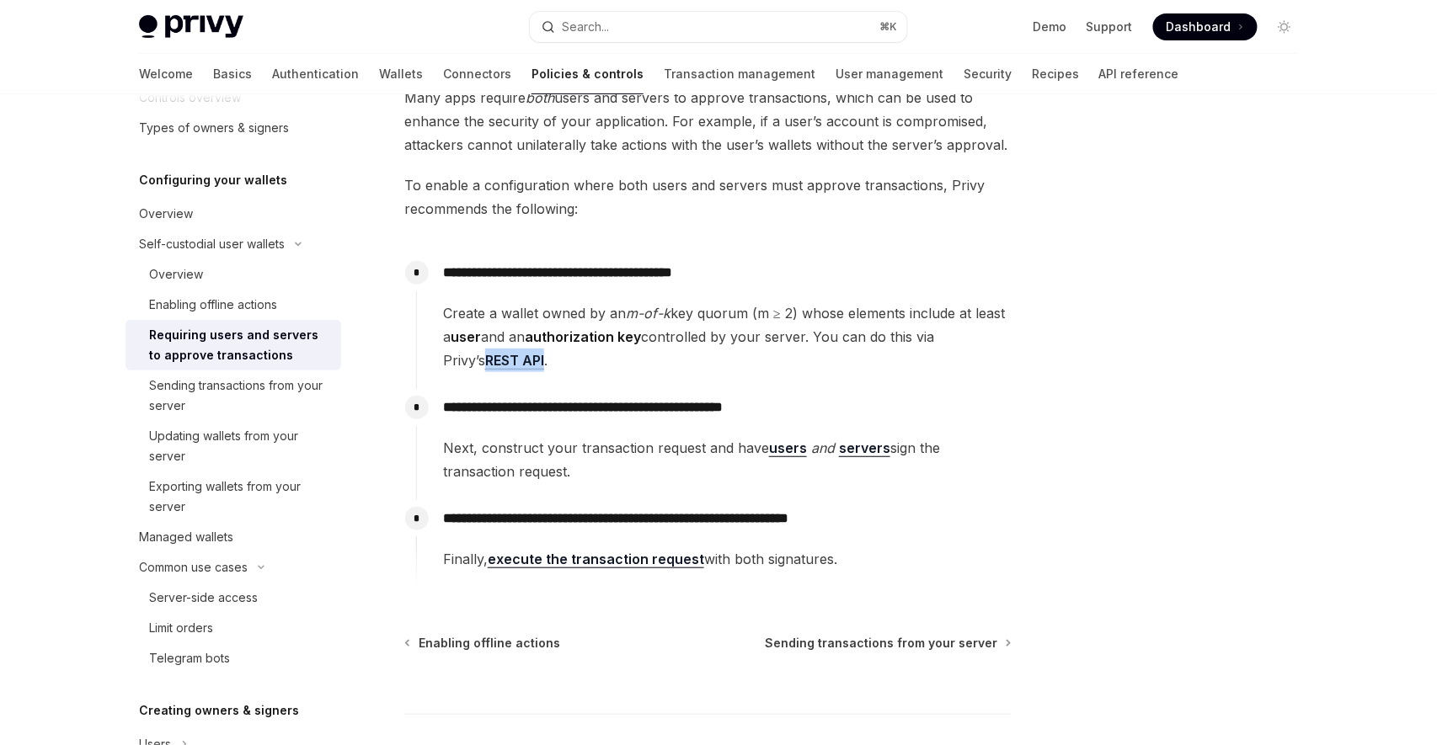
scroll to position [152, 0]
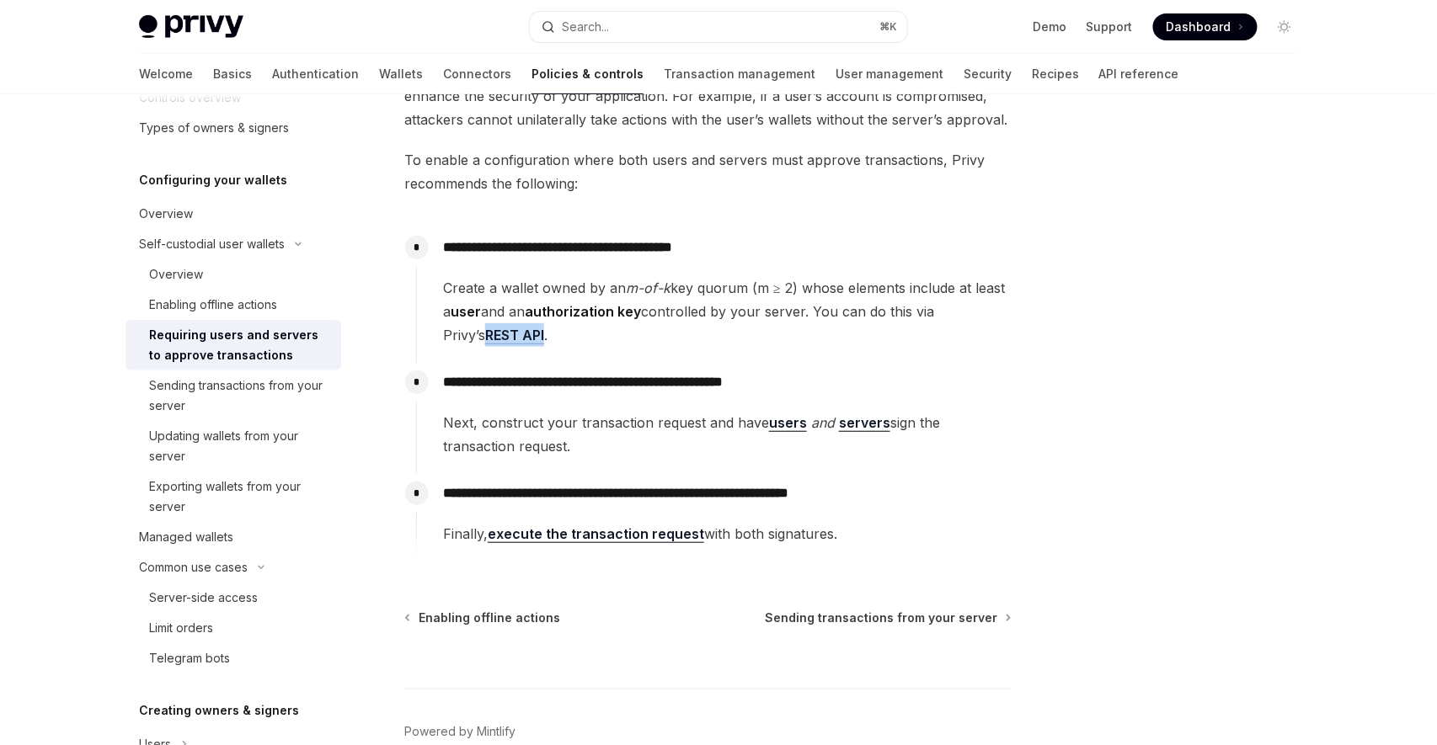
click at [687, 532] on link "execute the transaction request" at bounding box center [596, 534] width 216 height 18
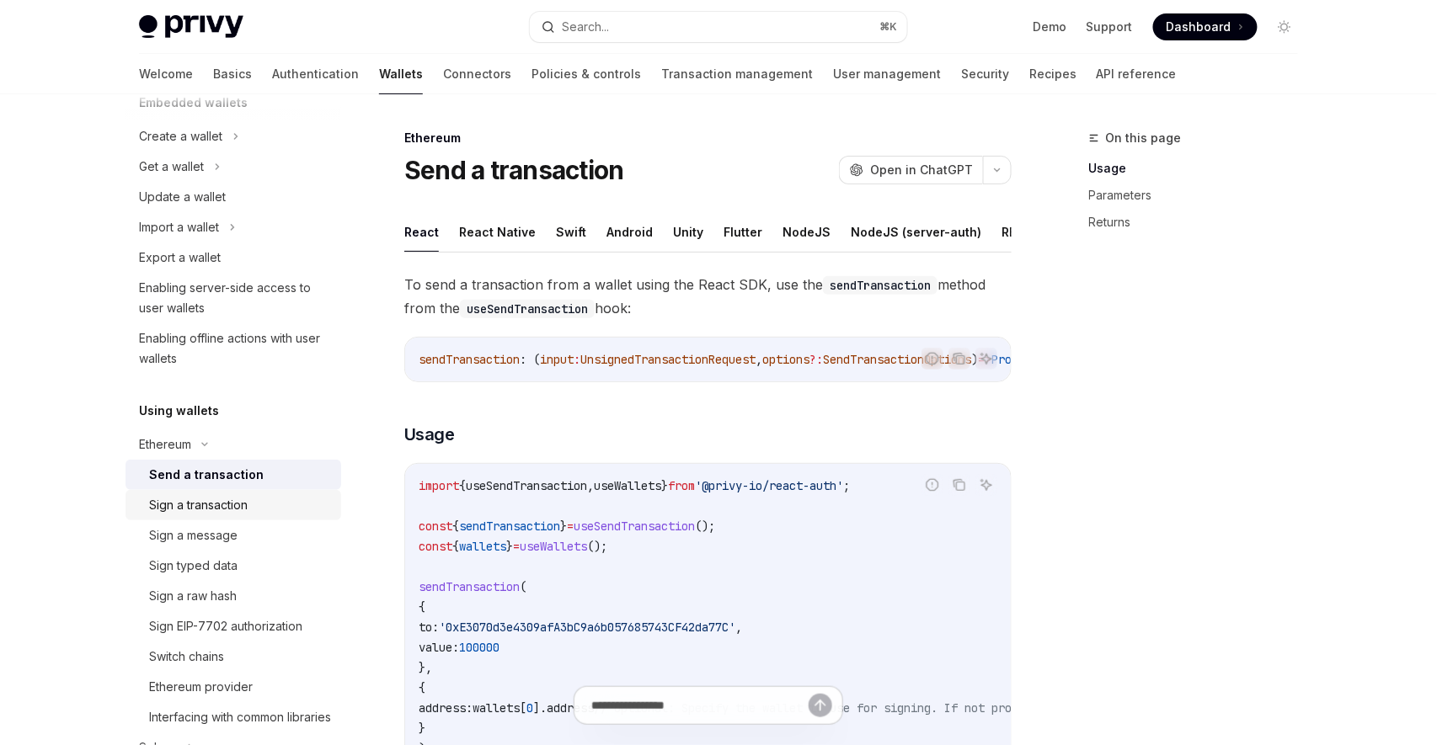
click at [261, 505] on div "Sign a transaction" at bounding box center [240, 505] width 182 height 20
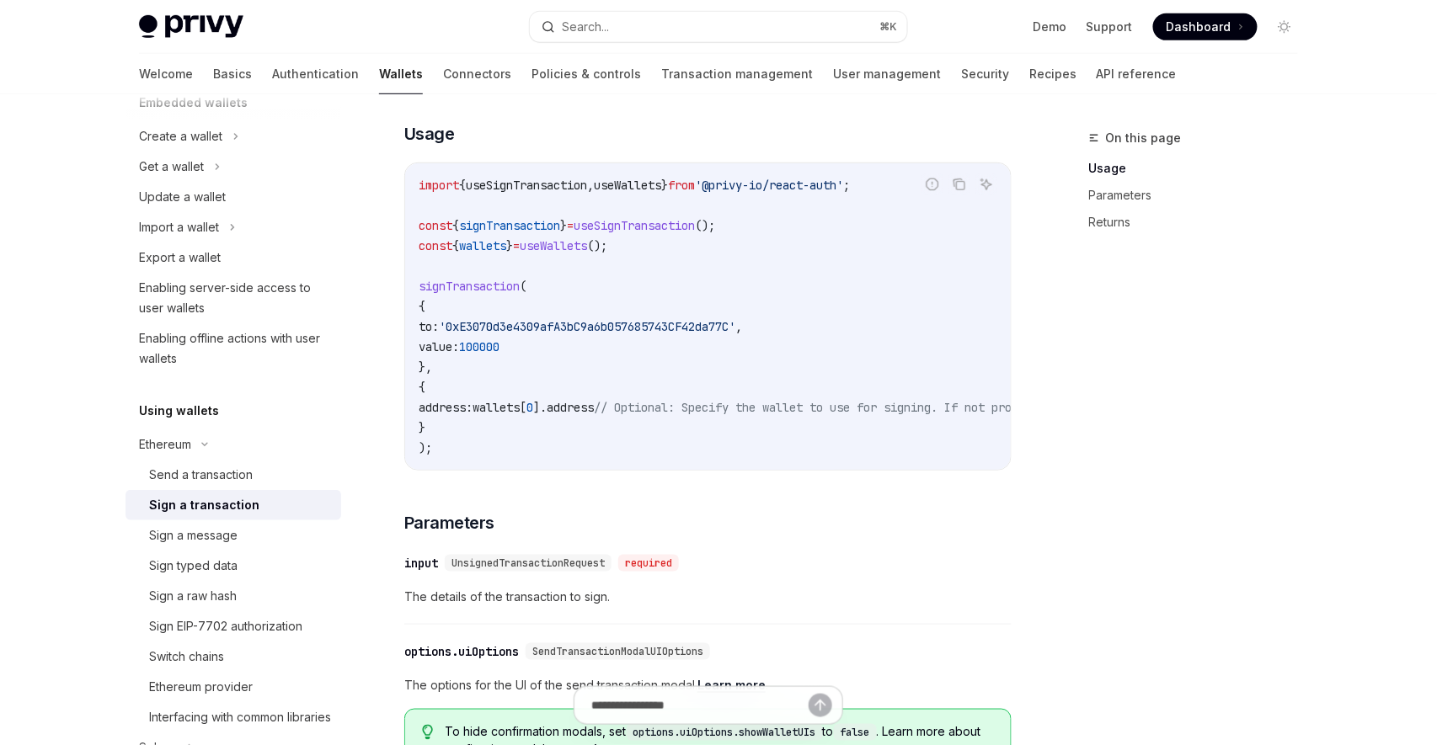
scroll to position [300, 0]
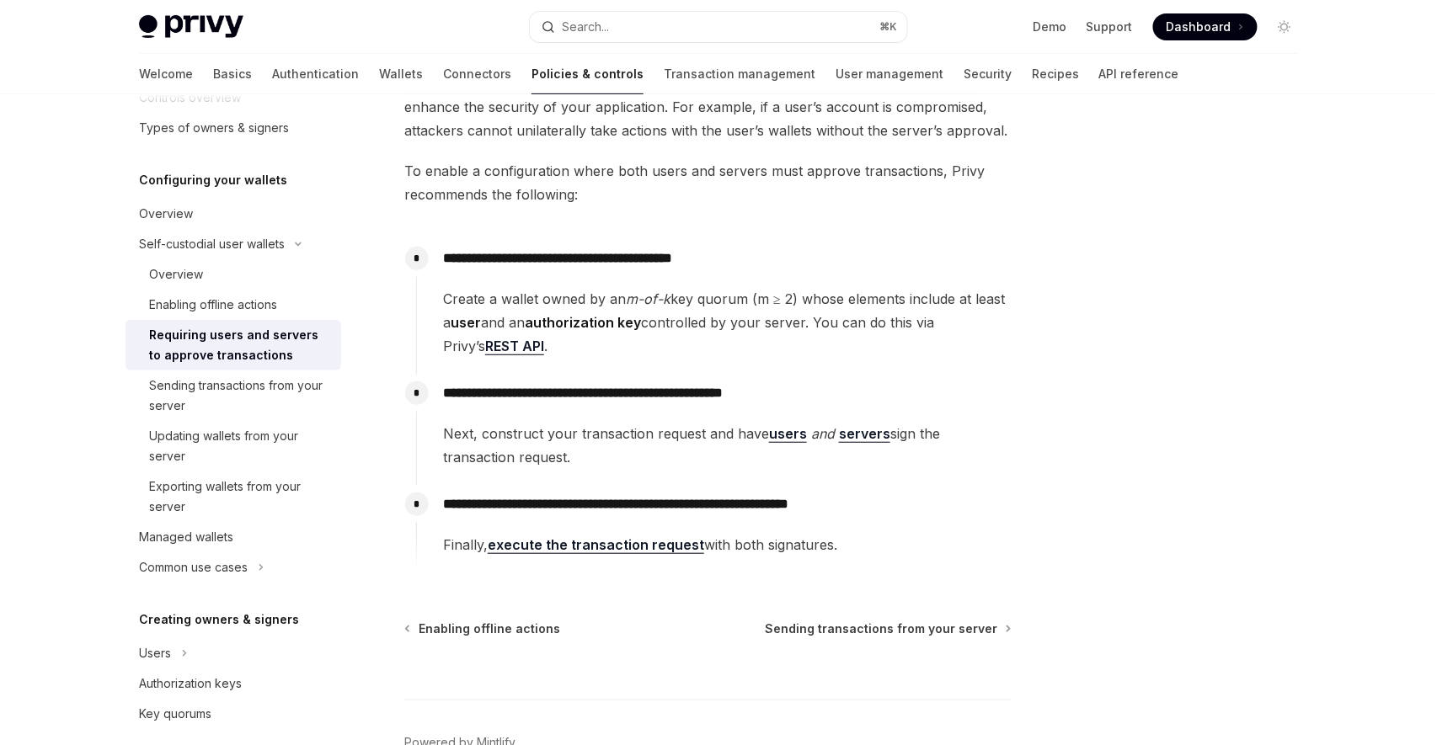
scroll to position [152, 0]
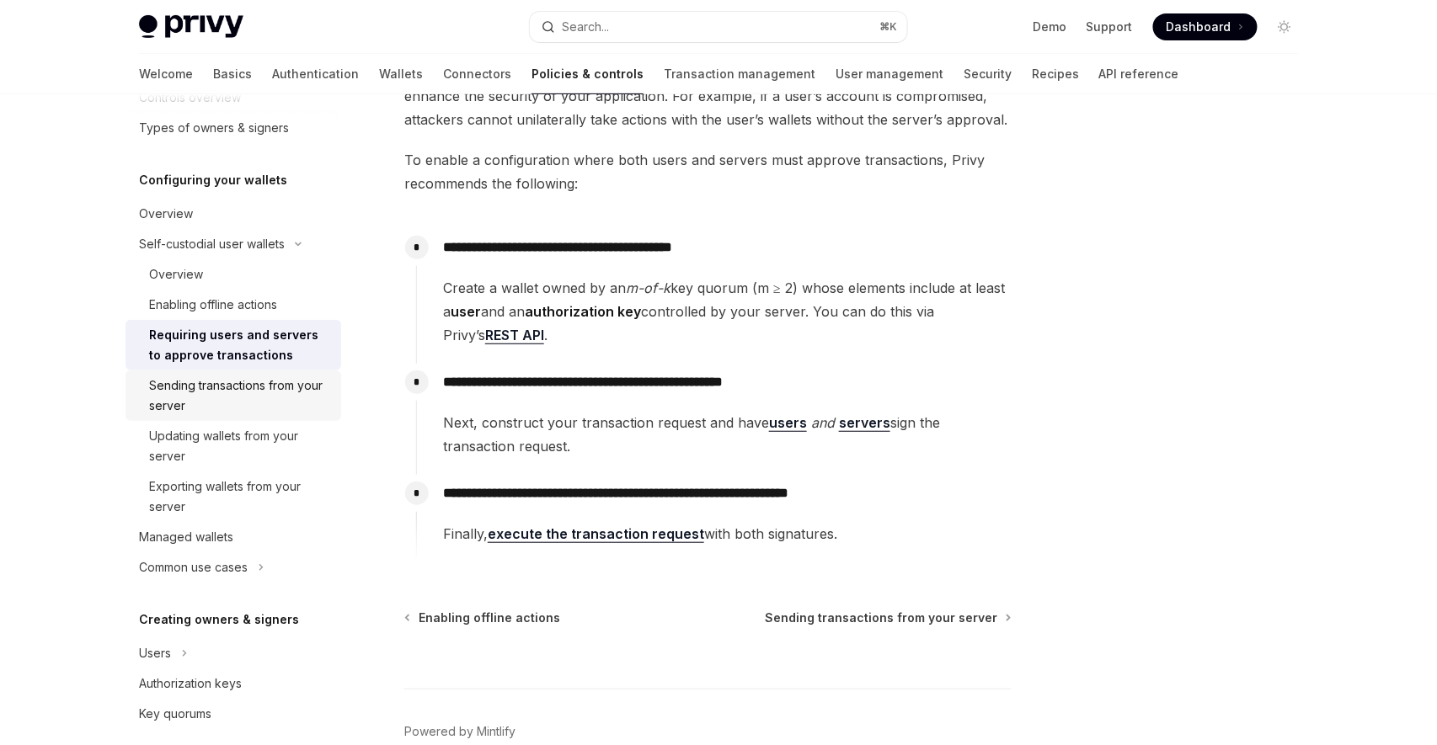
click at [256, 397] on div "Sending transactions from your server" at bounding box center [240, 396] width 182 height 40
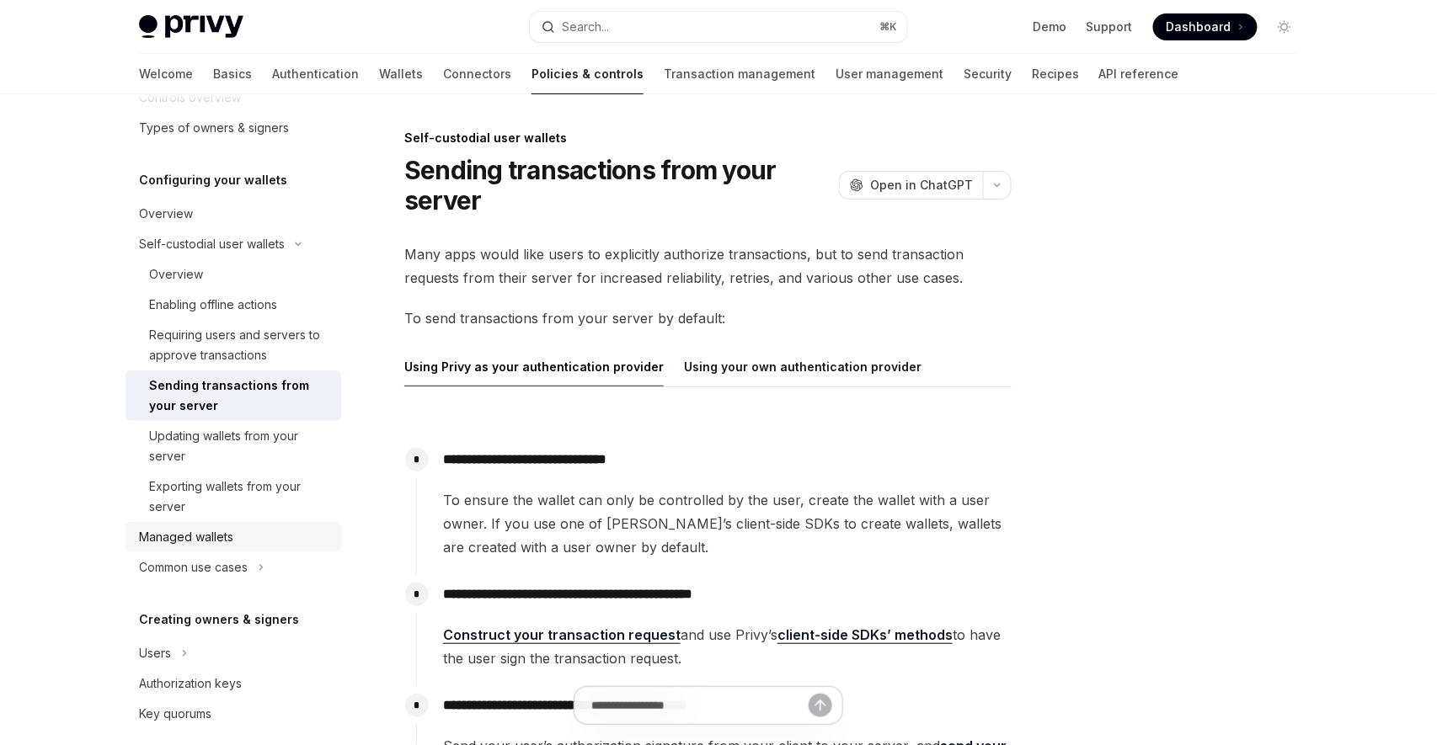
click at [250, 532] on div "Managed wallets" at bounding box center [235, 537] width 192 height 20
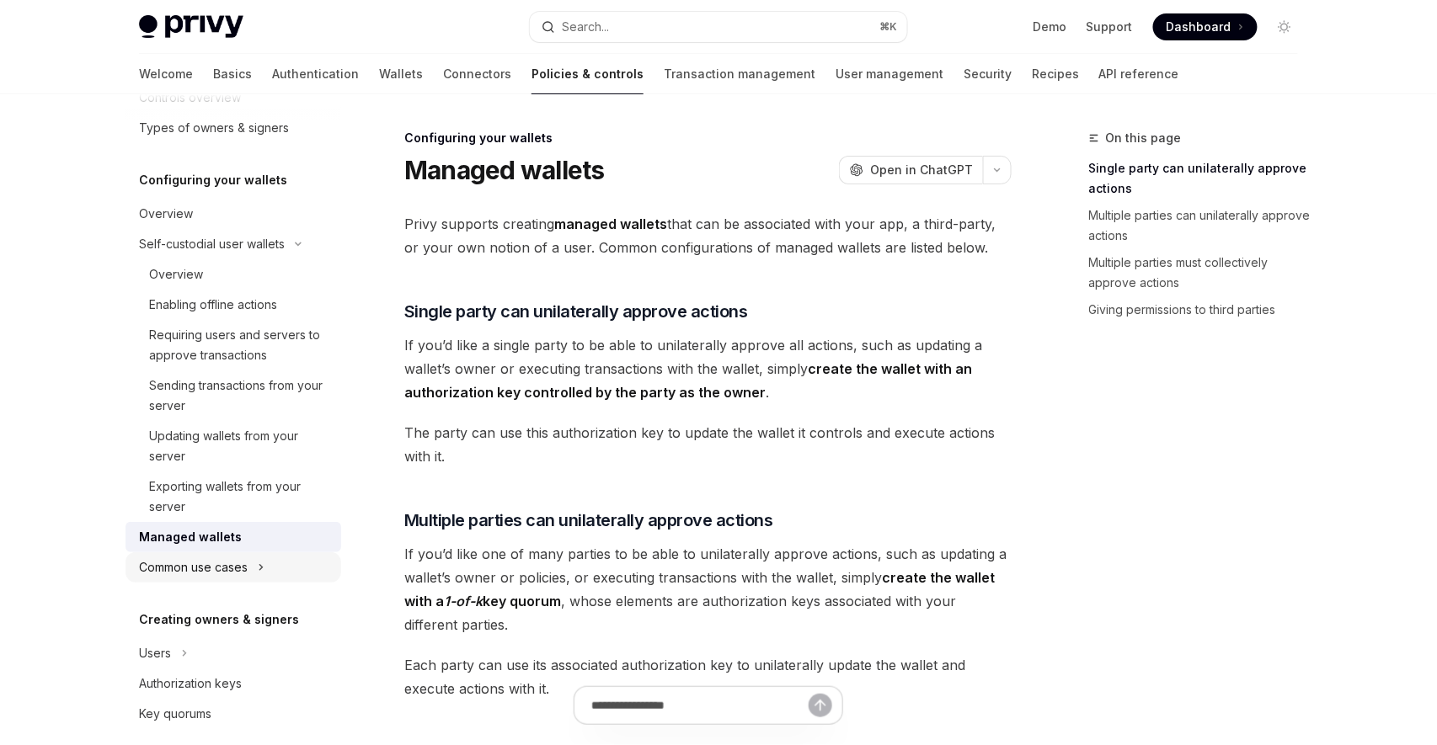
click at [248, 567] on div "Common use cases" at bounding box center [233, 567] width 216 height 30
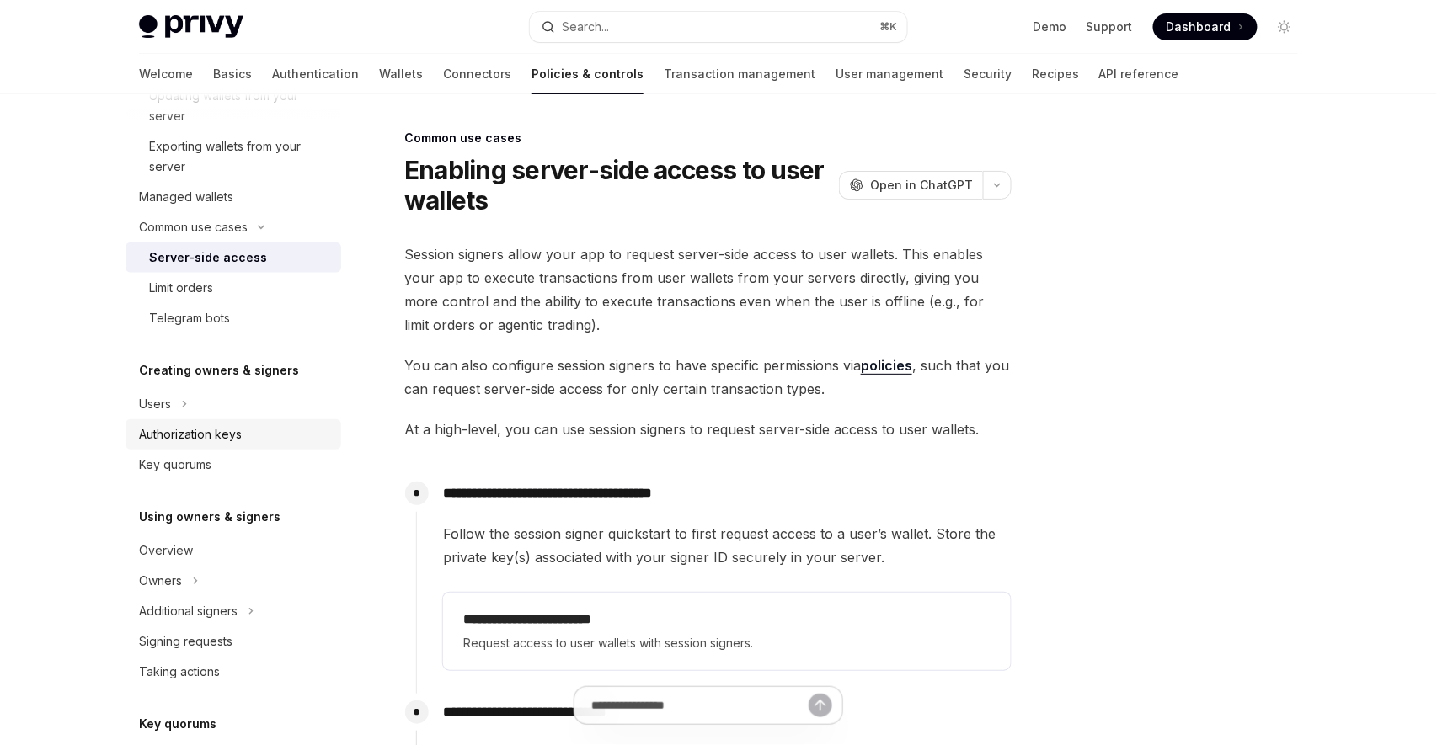
click at [242, 556] on div "Overview" at bounding box center [235, 551] width 192 height 20
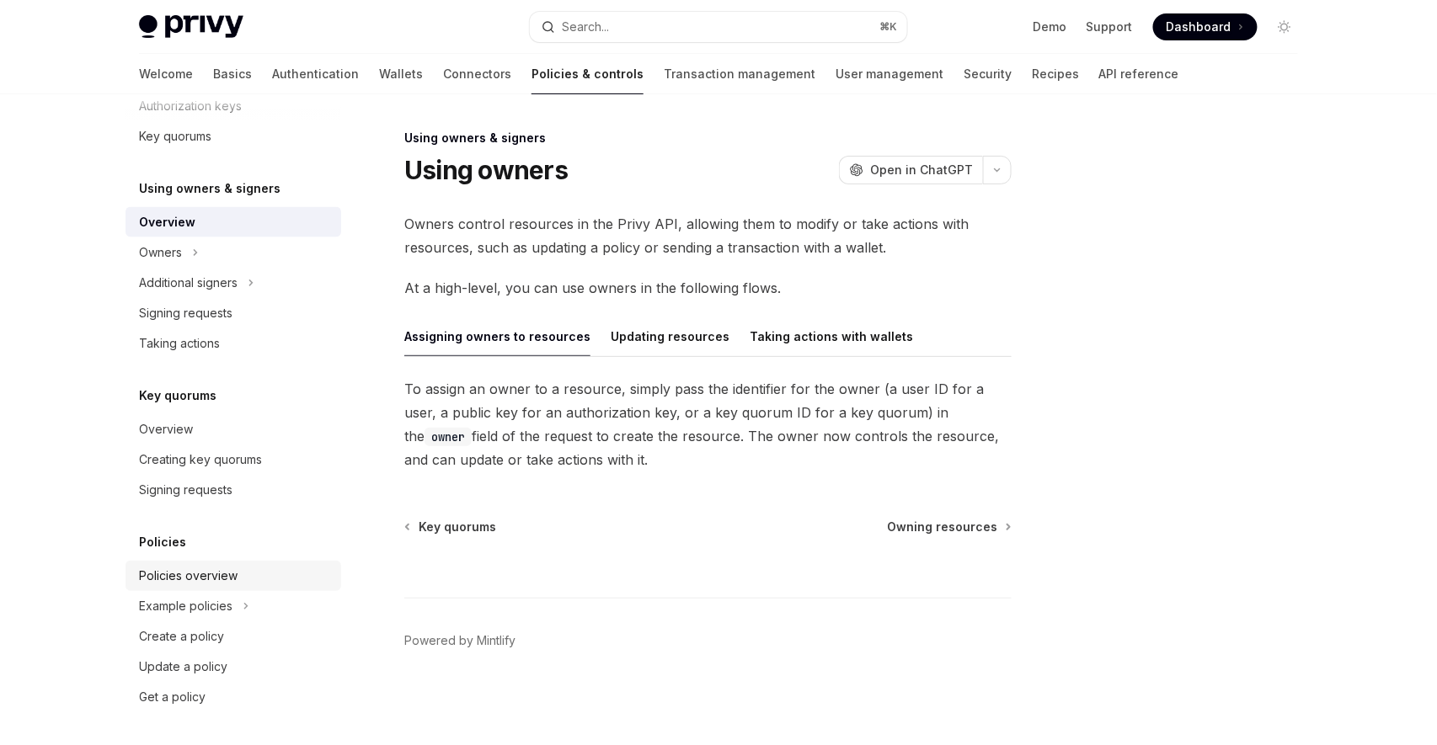
click at [257, 576] on div "Policies overview" at bounding box center [235, 576] width 192 height 20
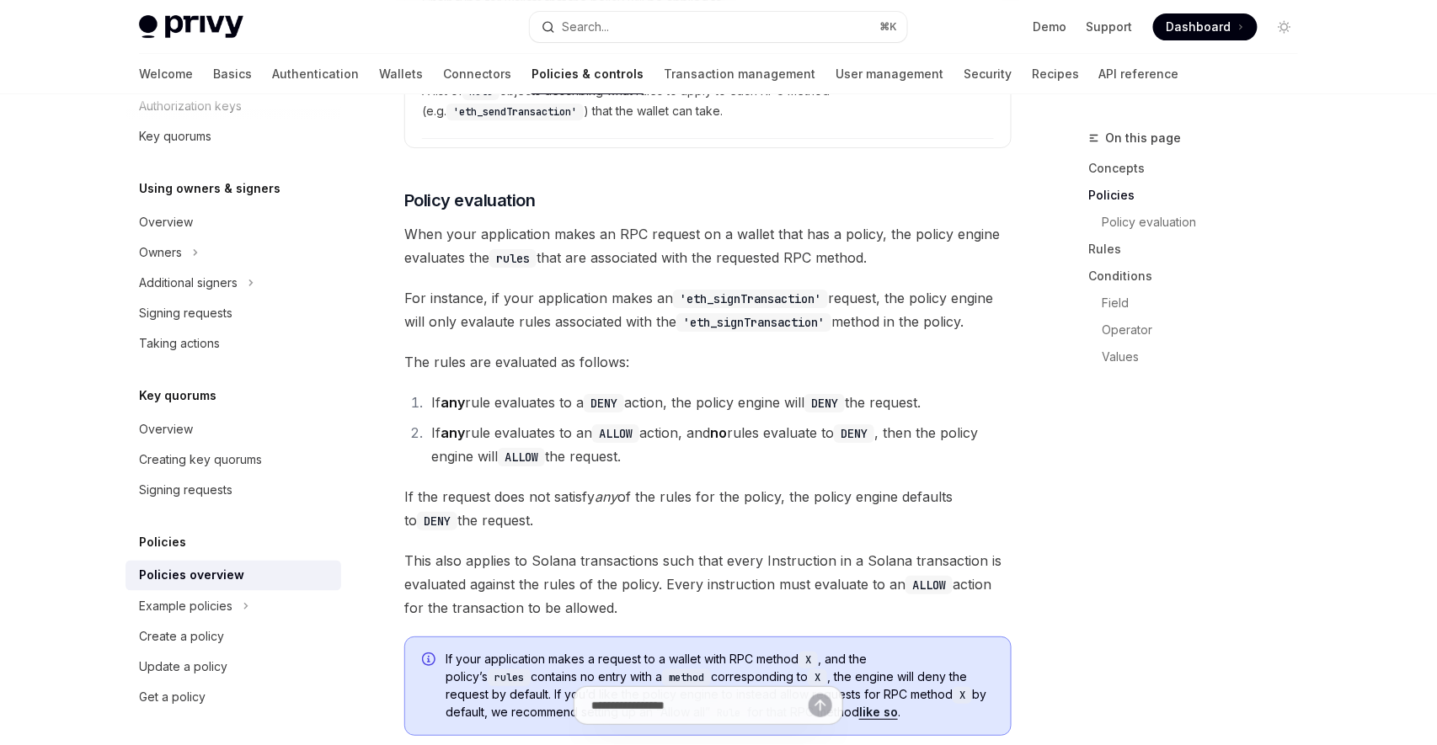
scroll to position [1913, 0]
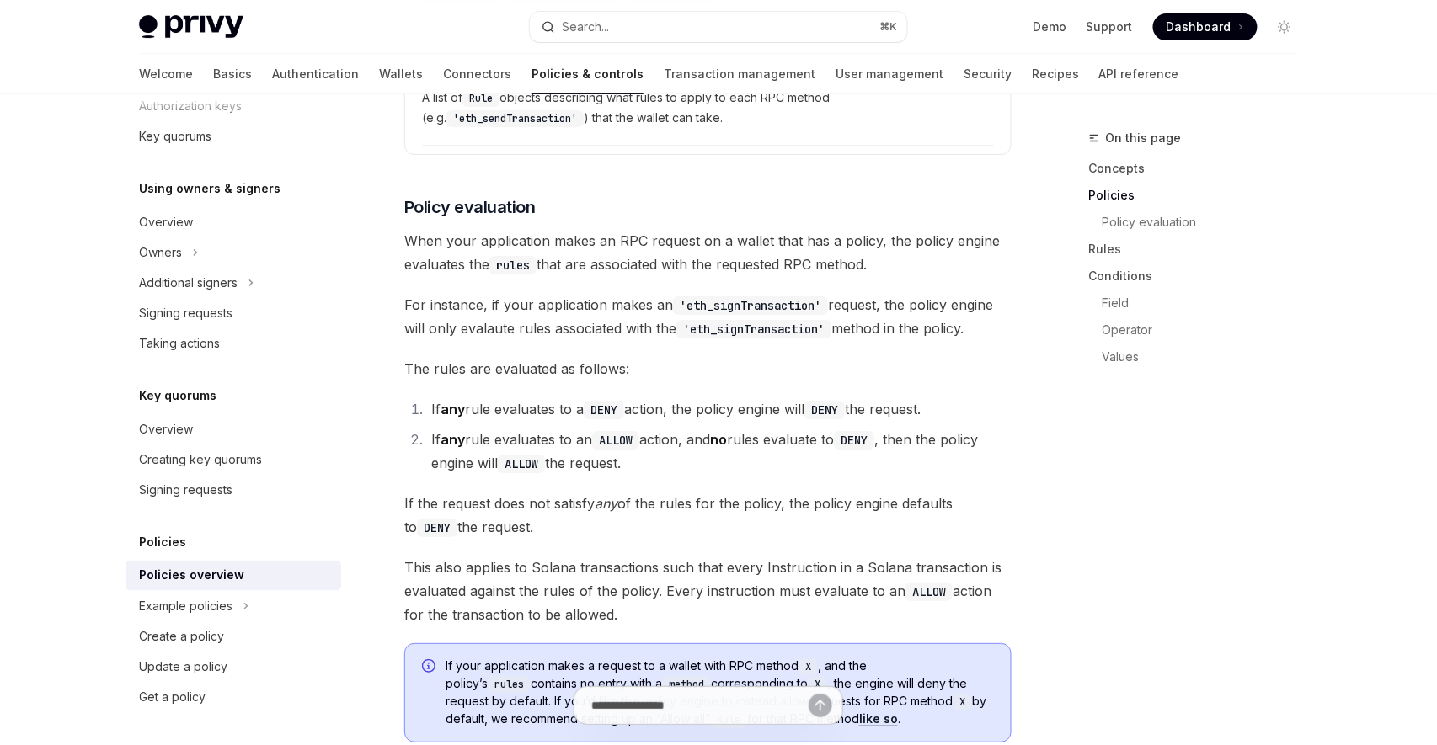
click at [770, 296] on code "'eth_signTransaction'" at bounding box center [750, 305] width 155 height 19
copy code "eth_signTransaction"
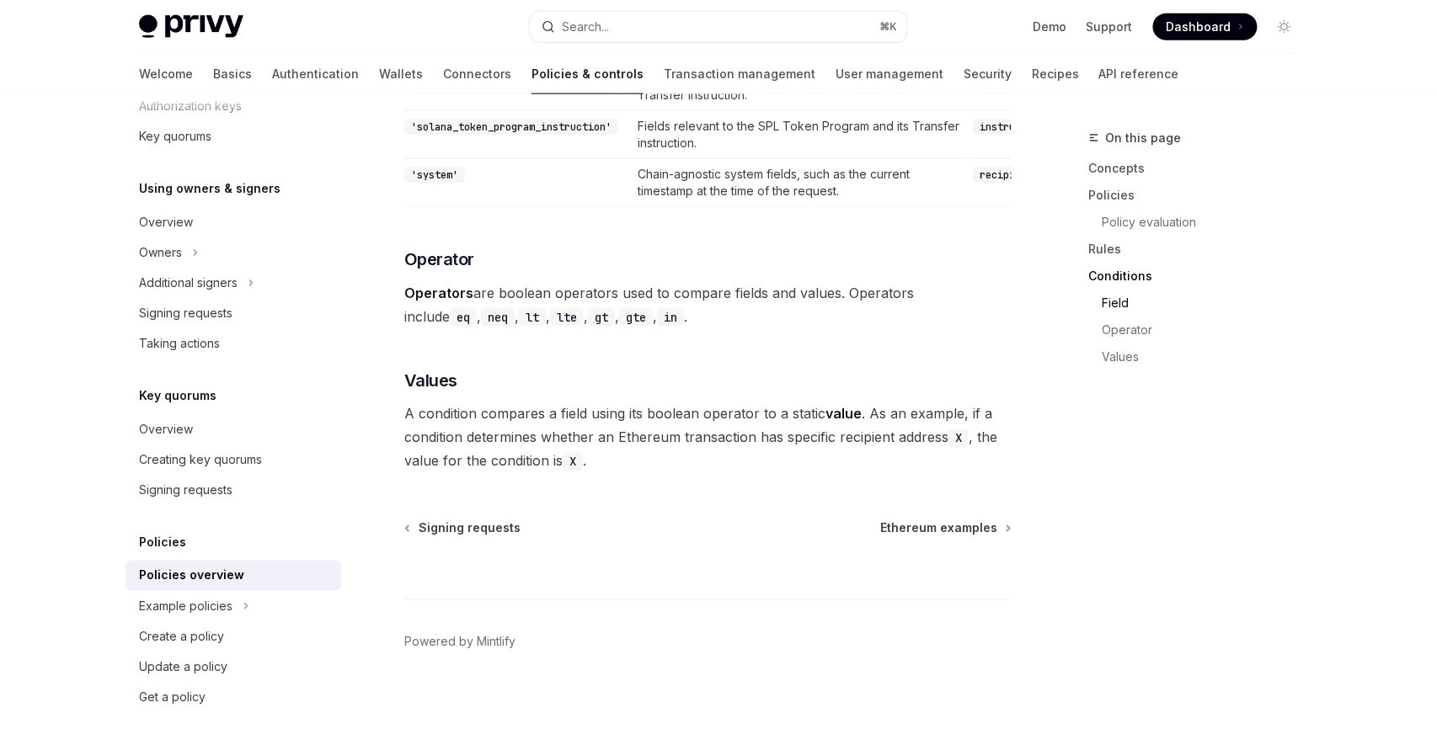
scroll to position [5098, 0]
click at [235, 604] on div "Example policies" at bounding box center [233, 606] width 216 height 30
type textarea "*"
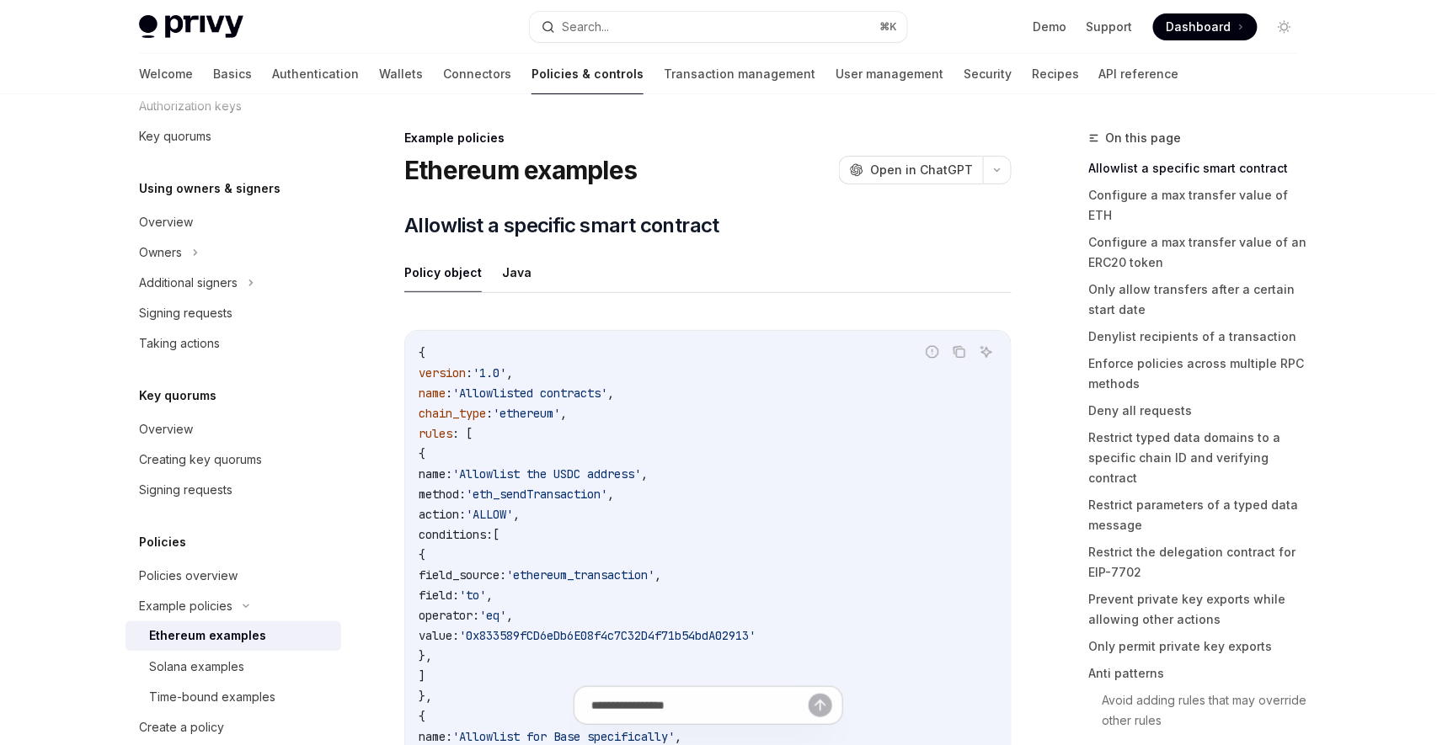
scroll to position [884, 0]
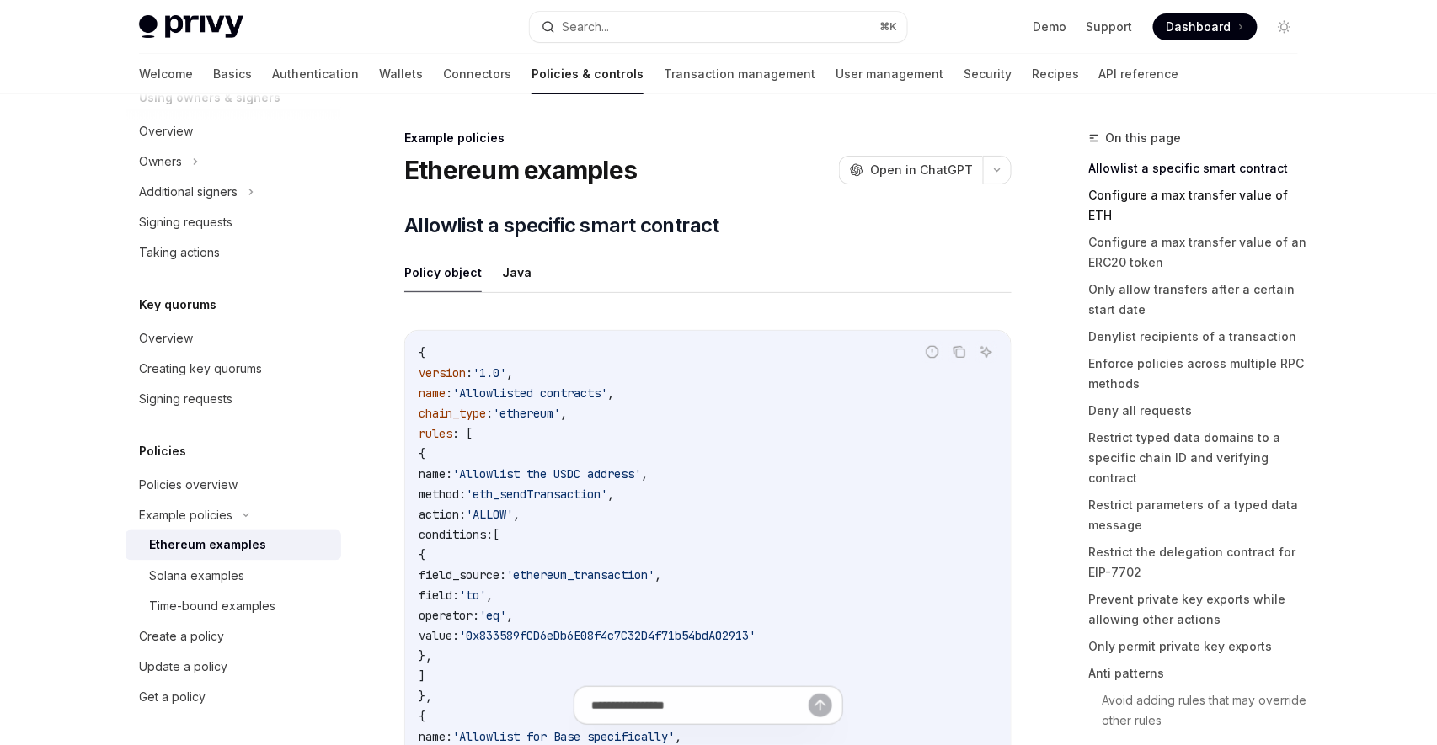
click at [1243, 191] on link "Configure a max transfer value of ETH" at bounding box center [1200, 205] width 222 height 47
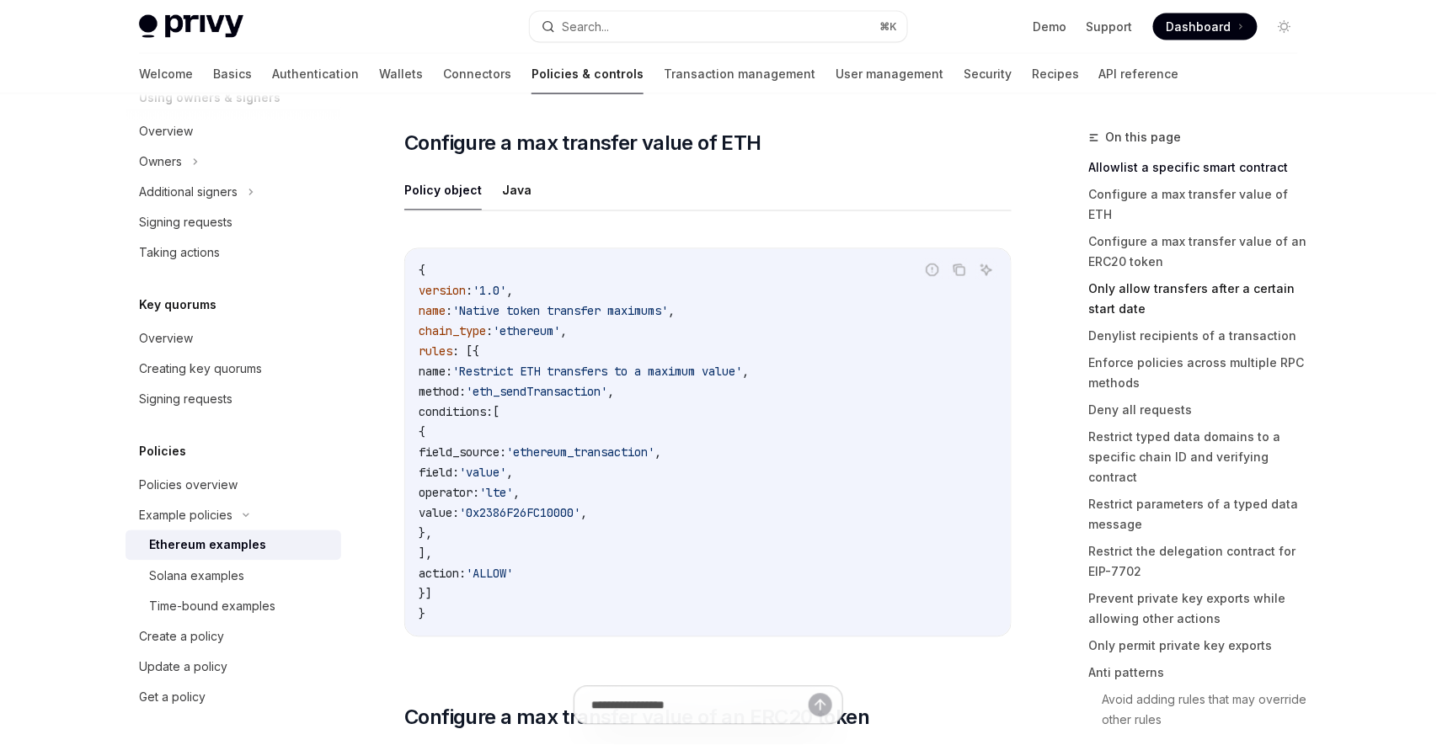
scroll to position [962, 0]
click at [1230, 230] on link "Configure a max transfer value of an ERC20 token" at bounding box center [1200, 252] width 222 height 47
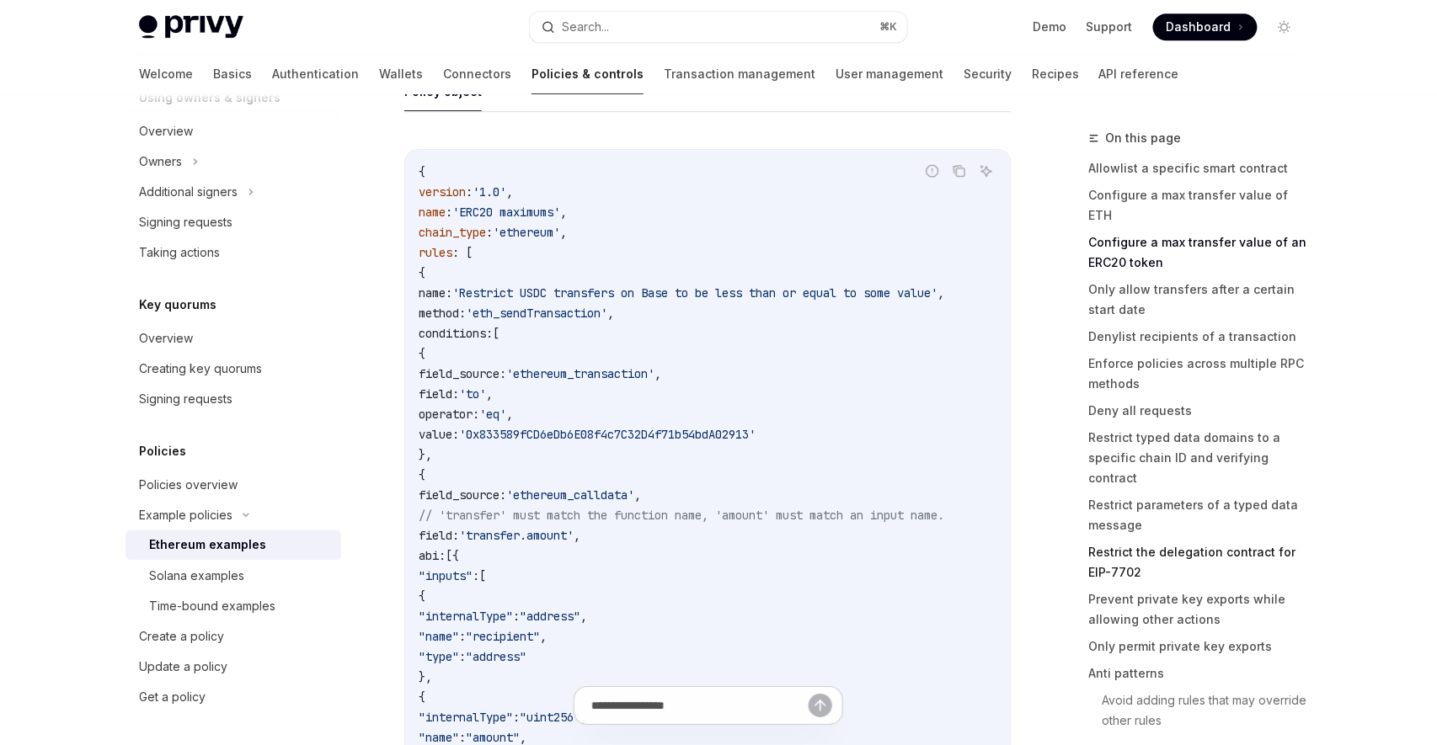
click at [1222, 539] on link "Restrict the delegation contract for EIP-7702" at bounding box center [1200, 562] width 222 height 47
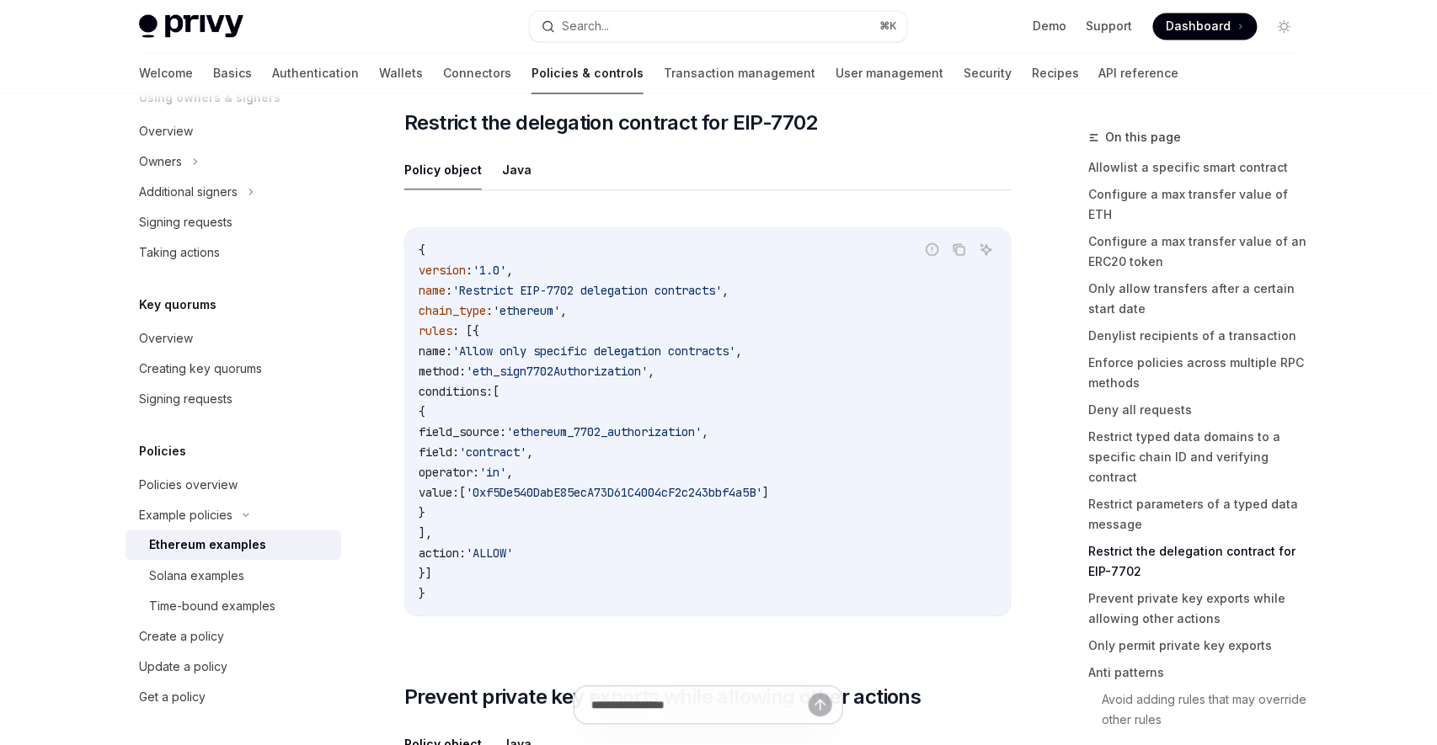
scroll to position [7524, 0]
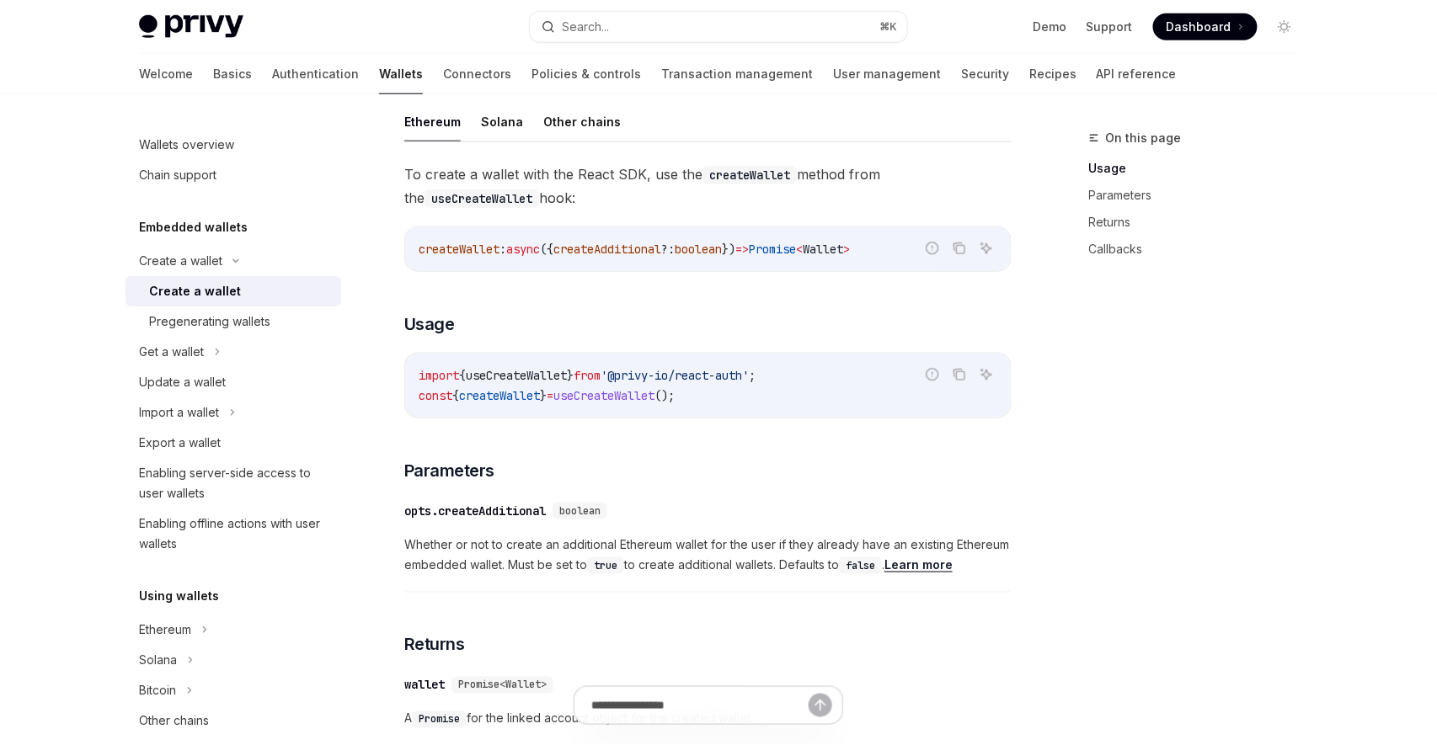
scroll to position [491, 0]
